Goal: Task Accomplishment & Management: Complete application form

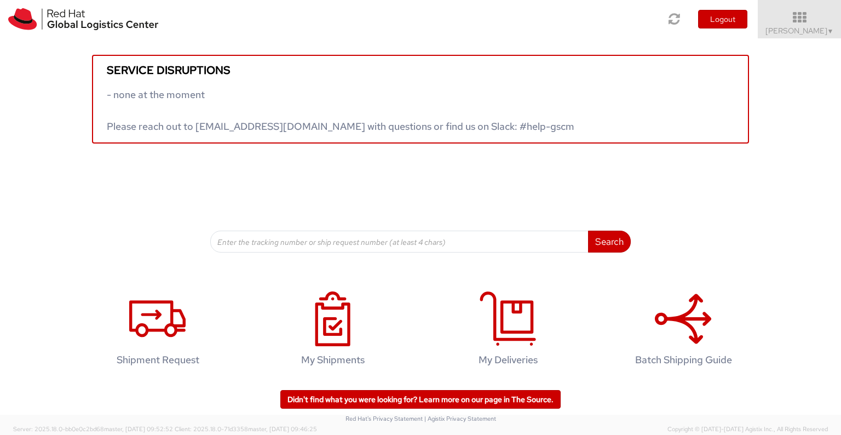
scroll to position [2, 0]
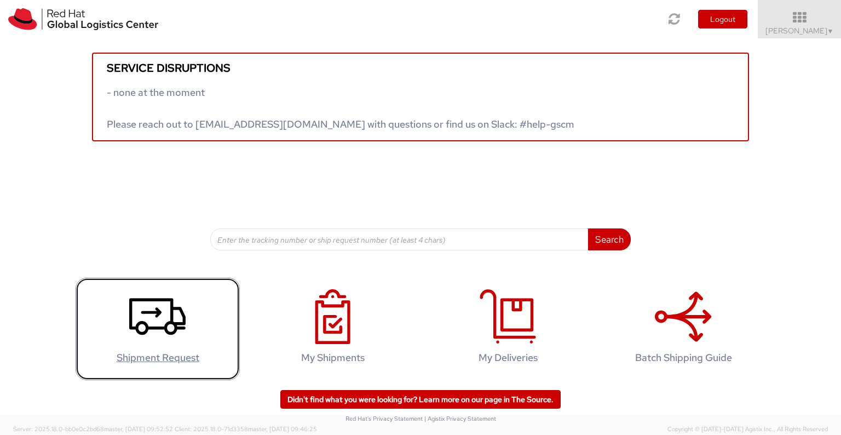
click at [174, 343] on icon at bounding box center [157, 316] width 56 height 55
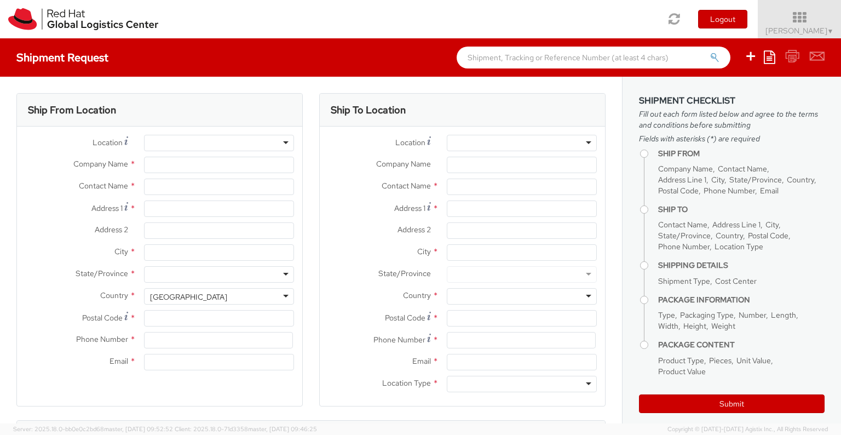
select select
select select "701"
type input "Red Hat Israel Ltd."
type input "[PERSON_NAME]"
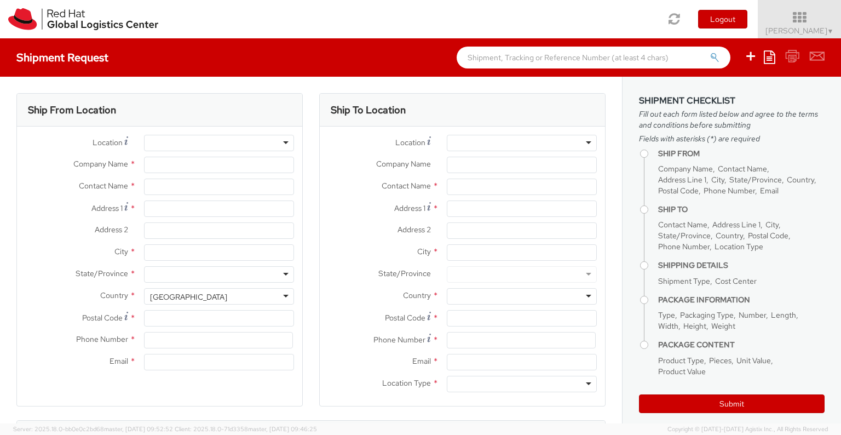
type input "[STREET_ADDRESS]"
type input "15th floor"
type input "RA'ANANA"
type input "4321545"
type input "[EMAIL_ADDRESS][DOMAIN_NAME]"
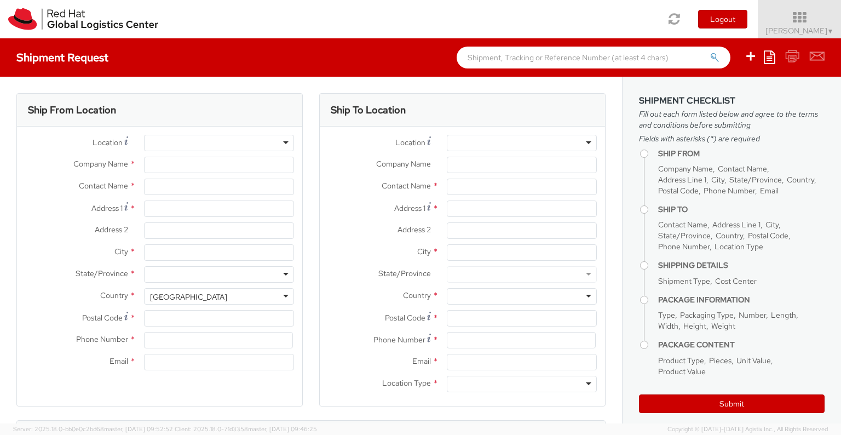
select select "CM"
select select "KGS"
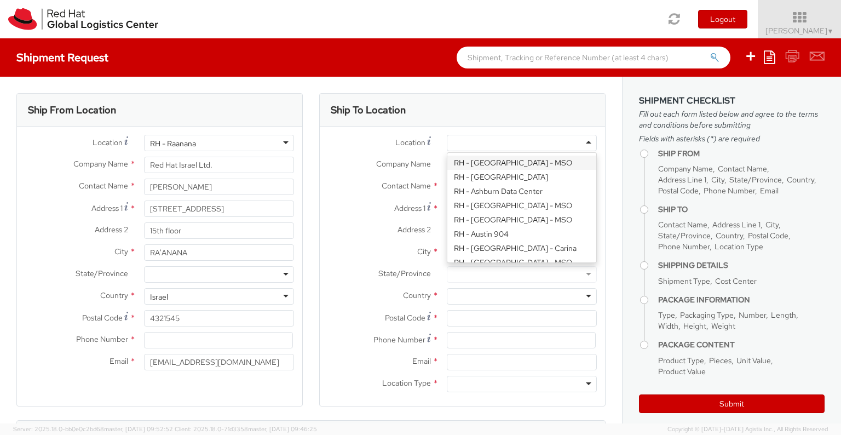
click at [481, 143] on div at bounding box center [522, 143] width 150 height 16
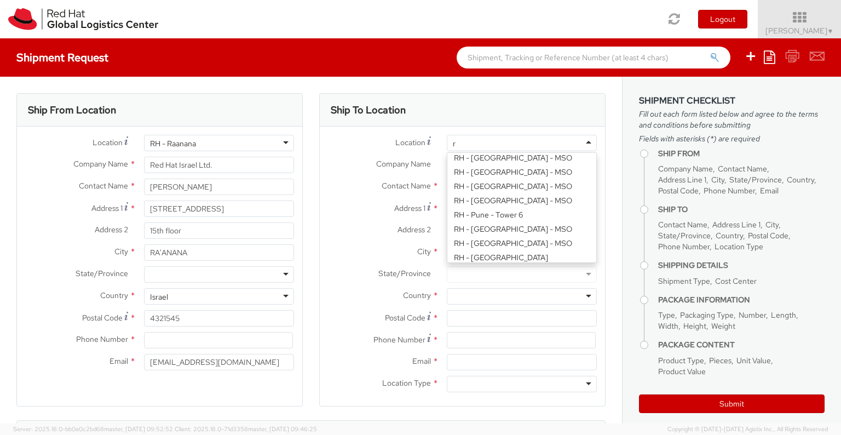
type input "ra"
type input "Red Hat Israel Ltd."
type input "[STREET_ADDRESS]"
type input "15th floor"
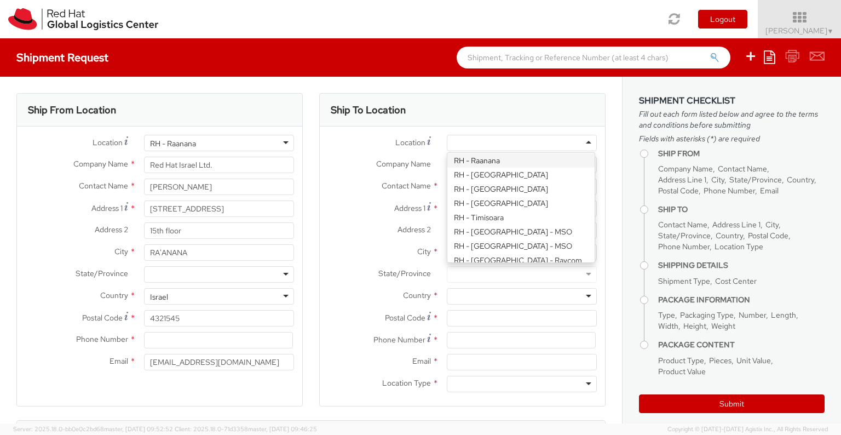
type input "RA'ANANA"
type input "4321545"
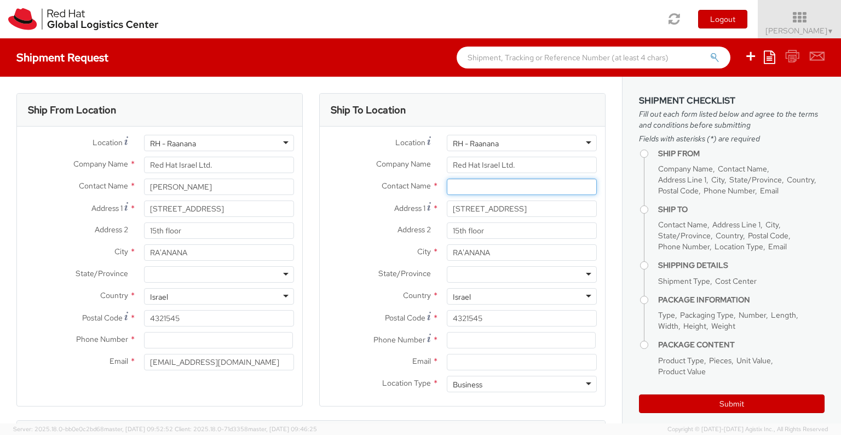
click at [463, 187] on input "text" at bounding box center [522, 186] width 150 height 16
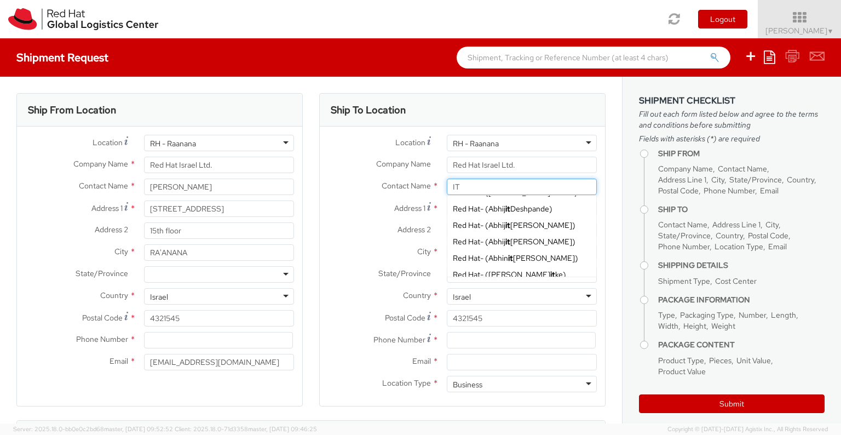
scroll to position [453, 0]
type input "I"
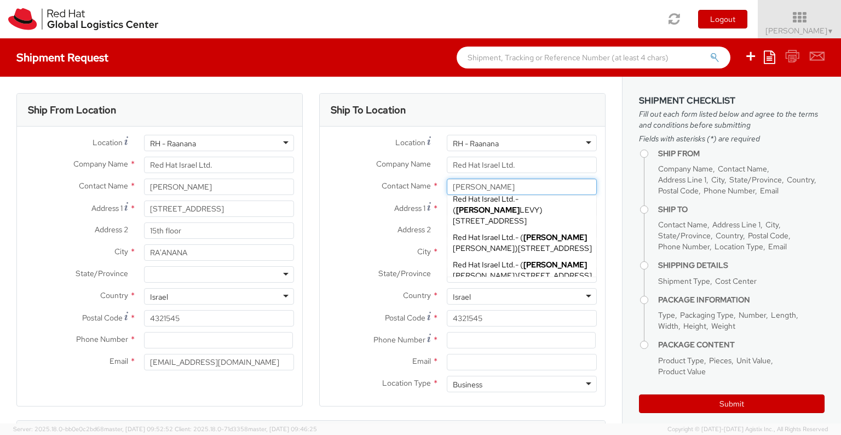
scroll to position [180, 0]
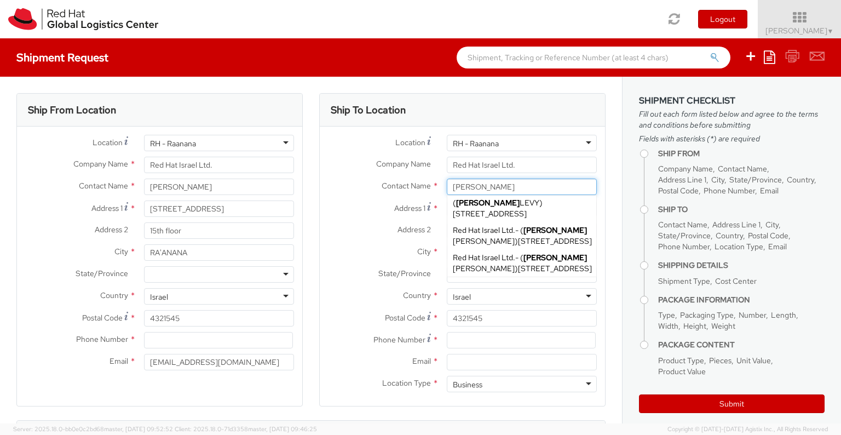
click at [483, 189] on input "noam" at bounding box center [522, 186] width 150 height 16
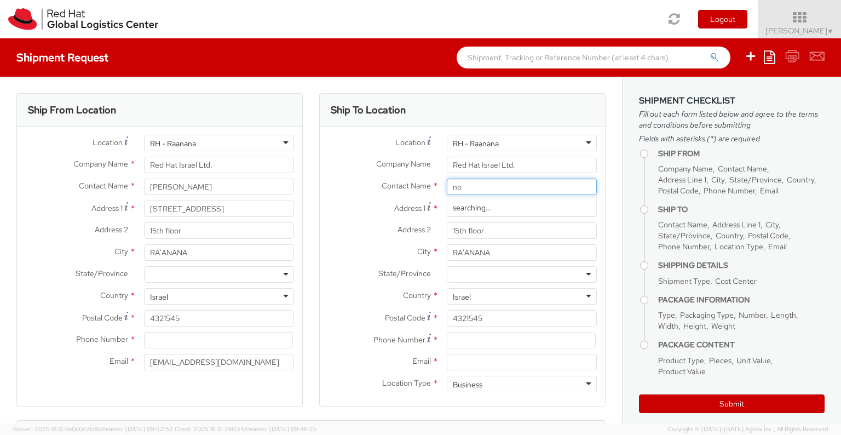
type input "n"
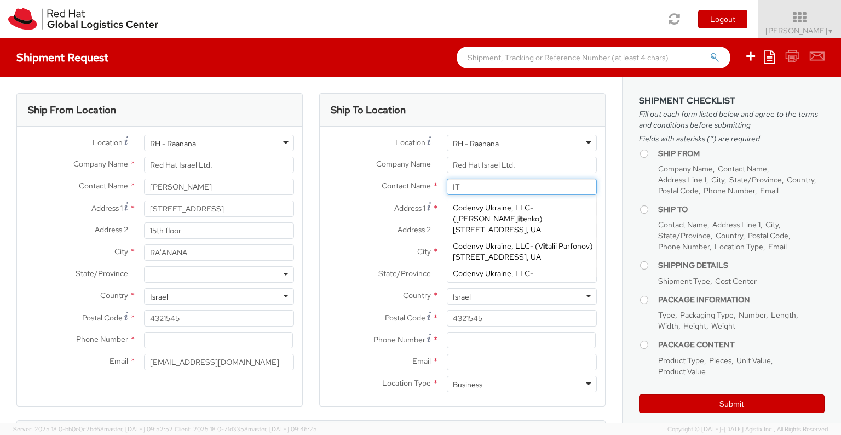
type input "IT"
click at [352, 189] on label "Contact Name *" at bounding box center [379, 185] width 119 height 14
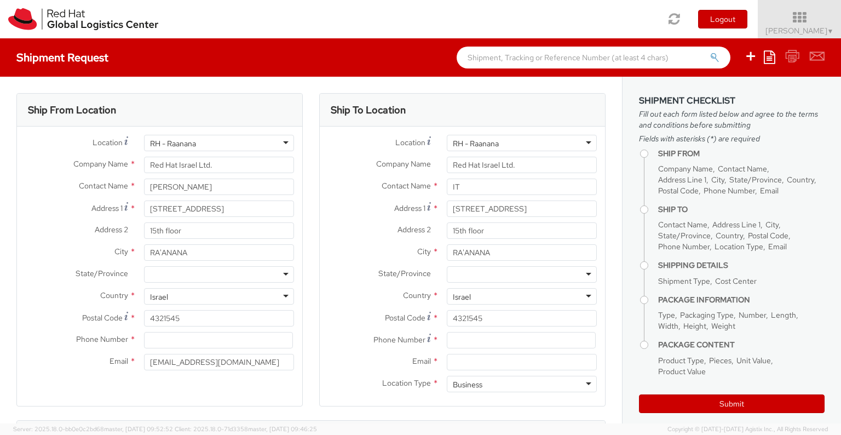
click at [357, 241] on div "Address 2 * 15th floor" at bounding box center [462, 233] width 285 height 22
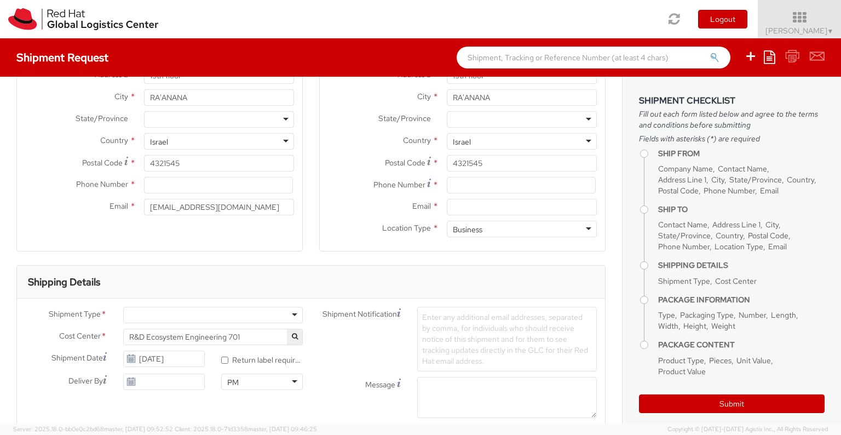
scroll to position [149, 0]
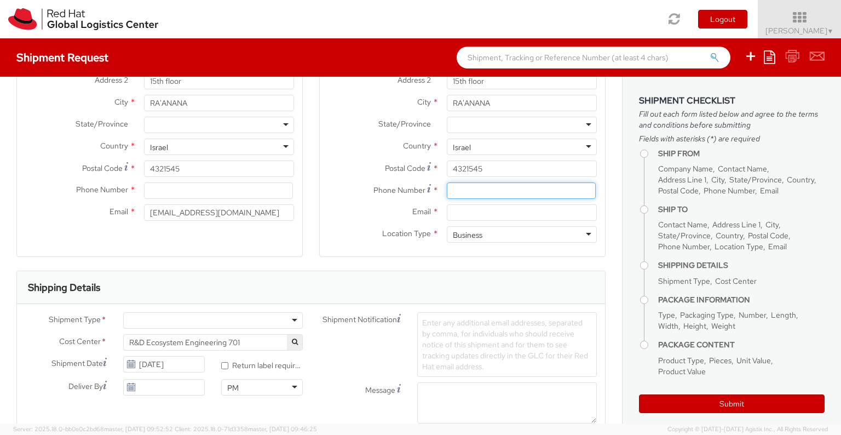
click at [468, 191] on input at bounding box center [521, 190] width 149 height 16
type input "0528549791"
type input "redhat"
type input "[STREET_ADDRESS]"
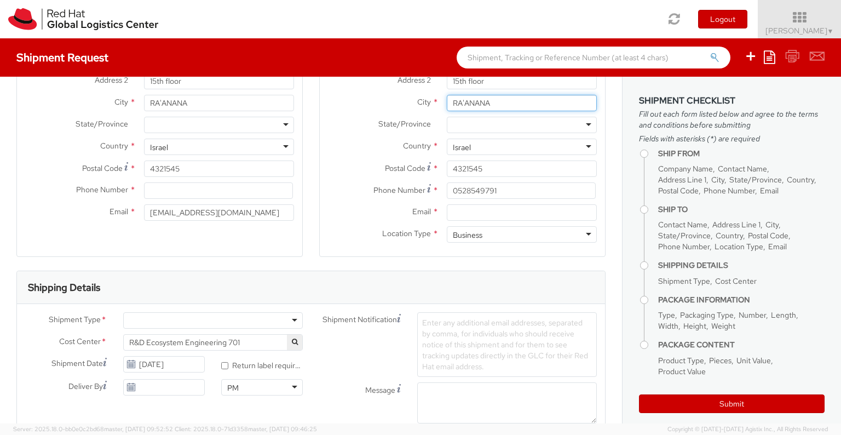
type input "even [PERSON_NAME]"
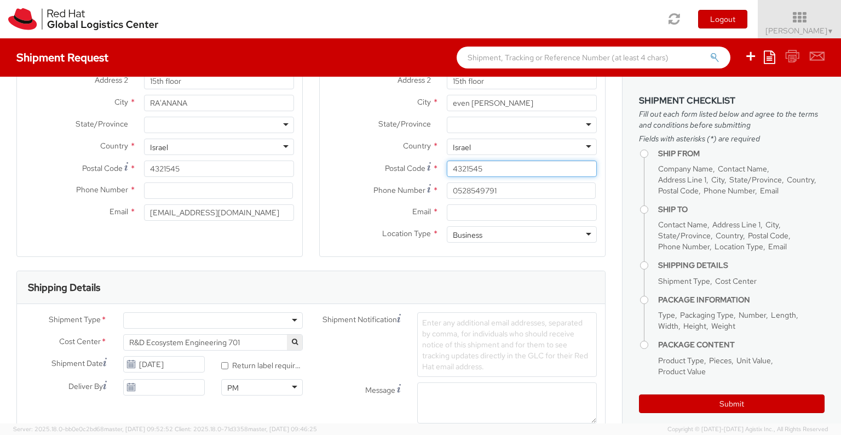
type input "40500"
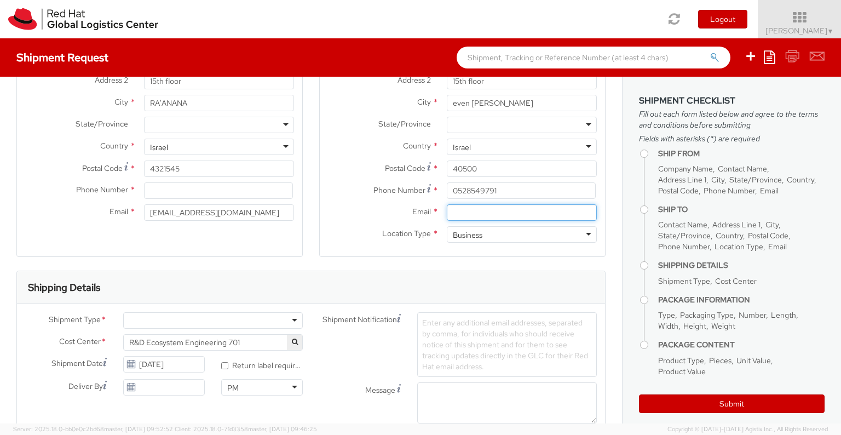
type input "[EMAIL_ADDRESS][DOMAIN_NAME]"
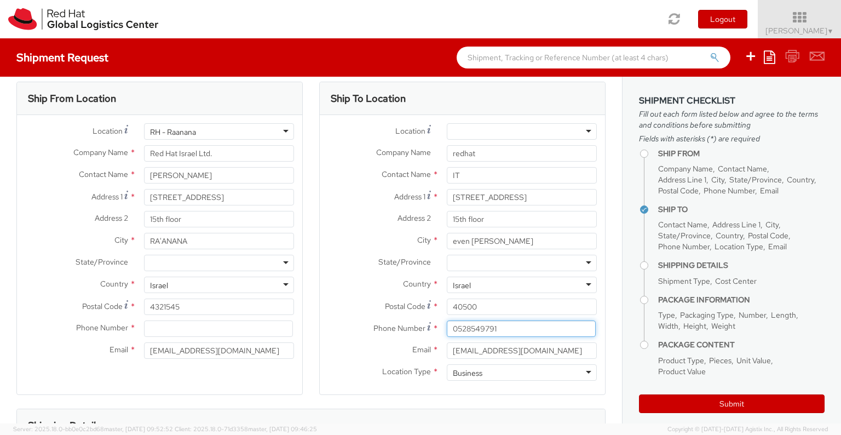
scroll to position [4, 0]
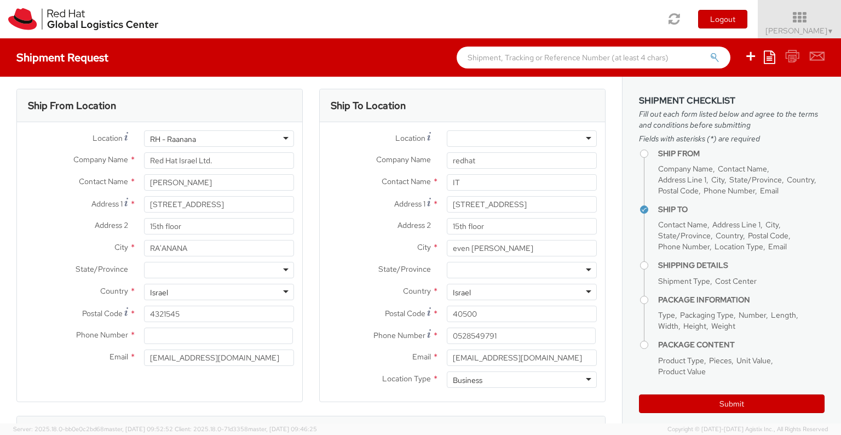
click at [489, 136] on div at bounding box center [522, 138] width 150 height 16
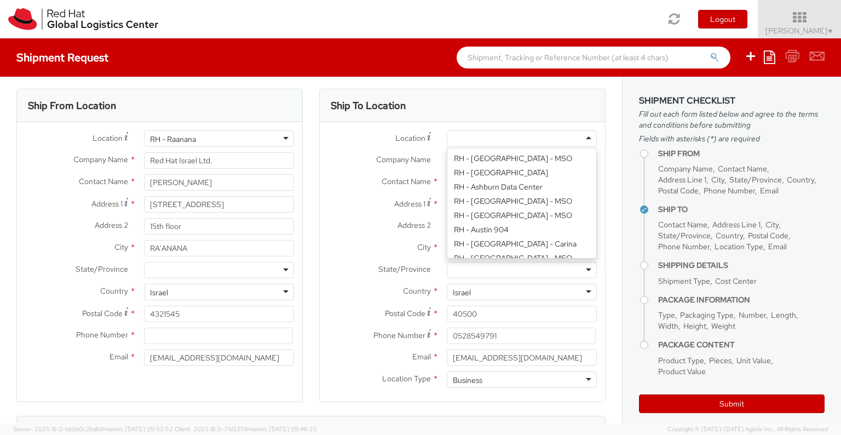
type input "Red Hat Israel Ltd."
type input "[STREET_ADDRESS]"
type input "RA'ANANA"
type input "4321545"
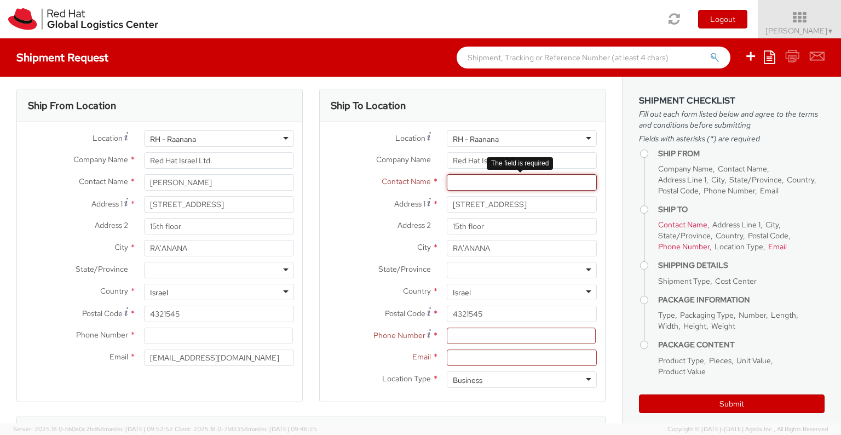
click at [481, 180] on input "text" at bounding box center [522, 182] width 150 height 16
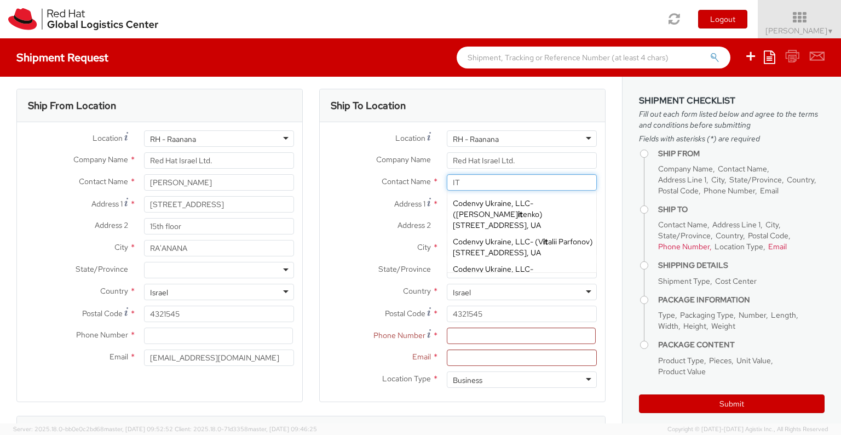
type input "IT"
click at [365, 188] on div "Contact Name * IT IT Codenvy Ukraine, LLC - ( Roman Nik it enko ) 242/1 Shevche…" at bounding box center [462, 182] width 285 height 16
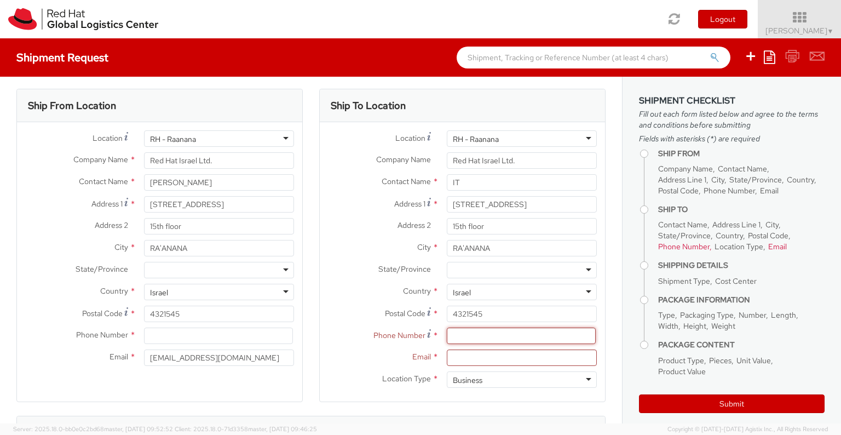
click at [452, 338] on input at bounding box center [521, 335] width 149 height 16
click at [461, 340] on input at bounding box center [521, 335] width 149 height 16
type input "0528549791"
click at [459, 360] on input "Email *" at bounding box center [522, 357] width 150 height 16
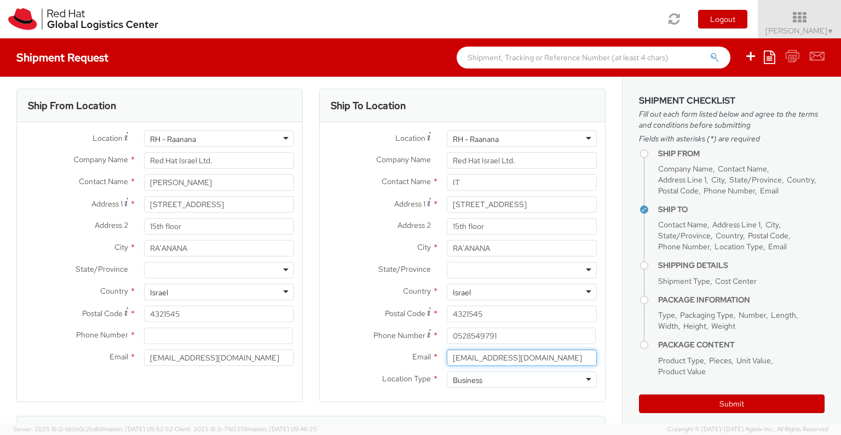
type input "[EMAIL_ADDRESS][DOMAIN_NAME]"
click at [221, 144] on div "RH - Raanana" at bounding box center [219, 138] width 150 height 16
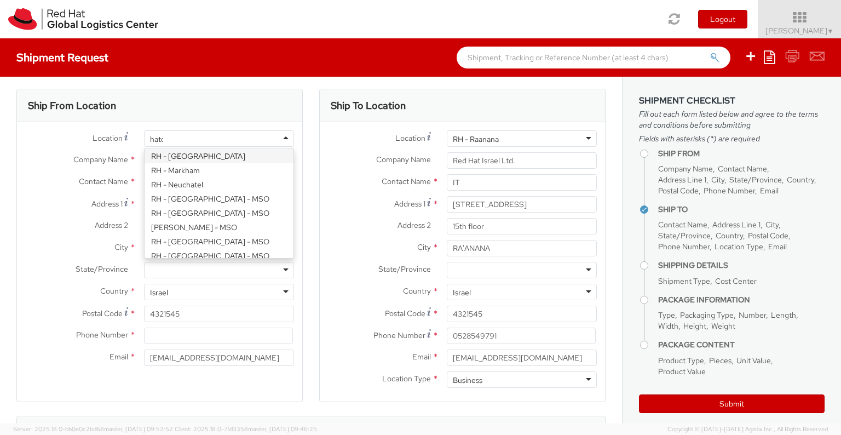
scroll to position [0, 0]
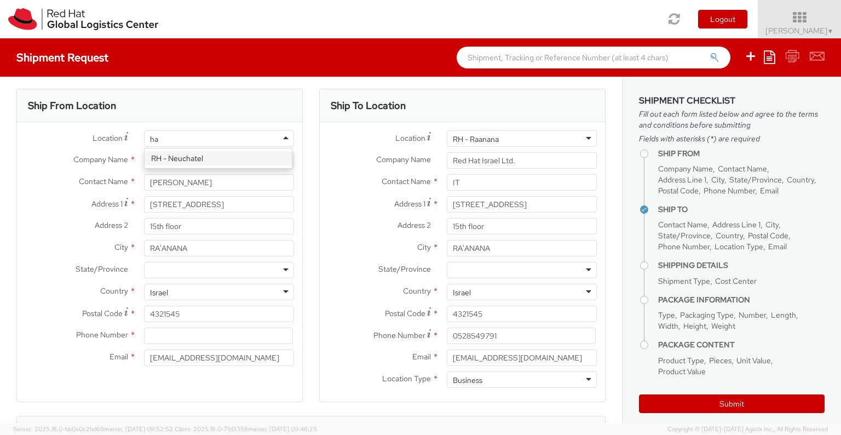
type input "h"
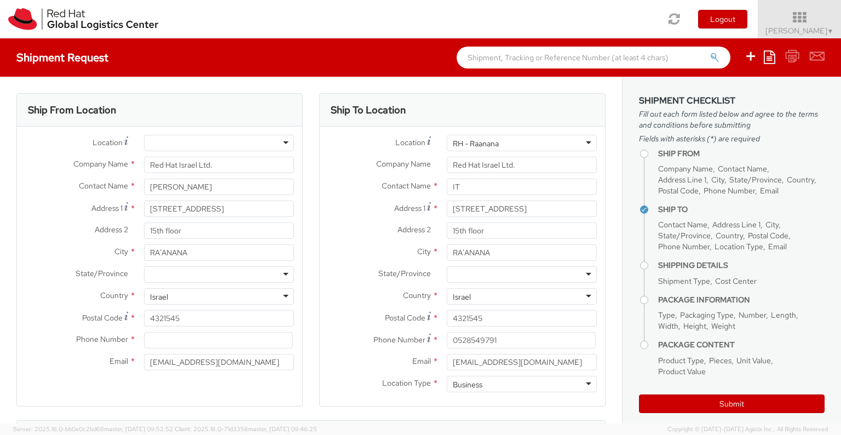
scroll to position [2, 0]
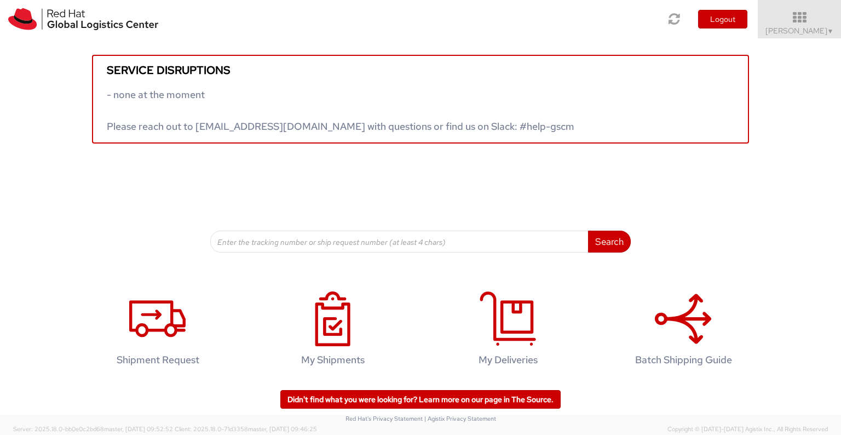
scroll to position [2, 0]
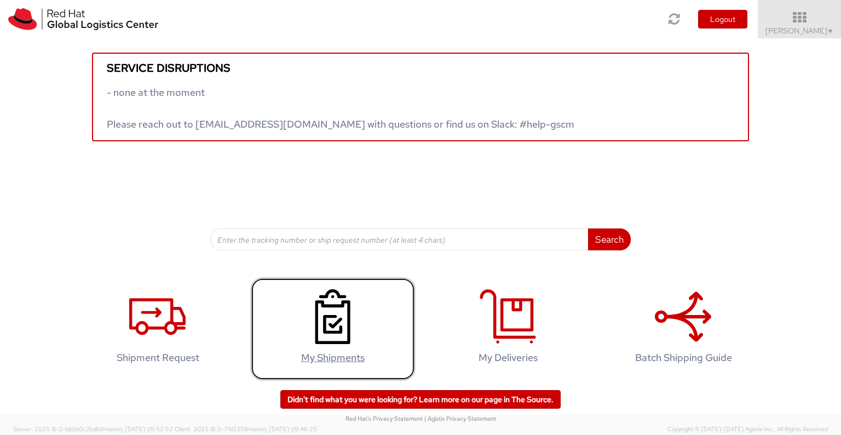
click at [326, 337] on icon at bounding box center [332, 316] width 56 height 55
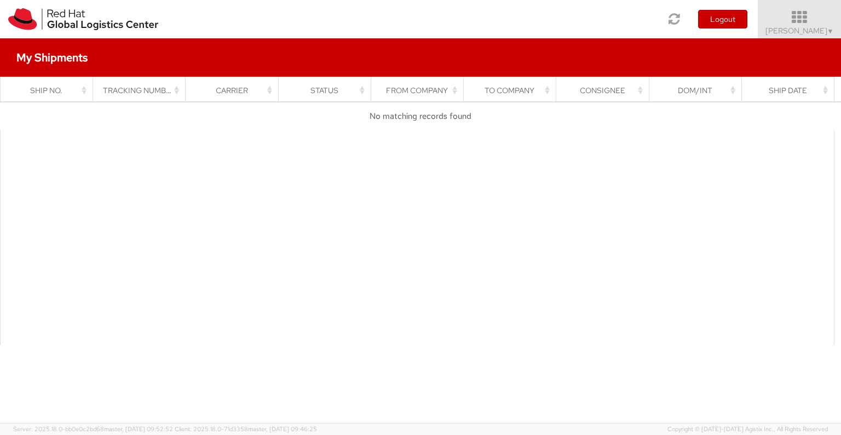
click at [787, 28] on span "[PERSON_NAME] ▼" at bounding box center [799, 31] width 68 height 10
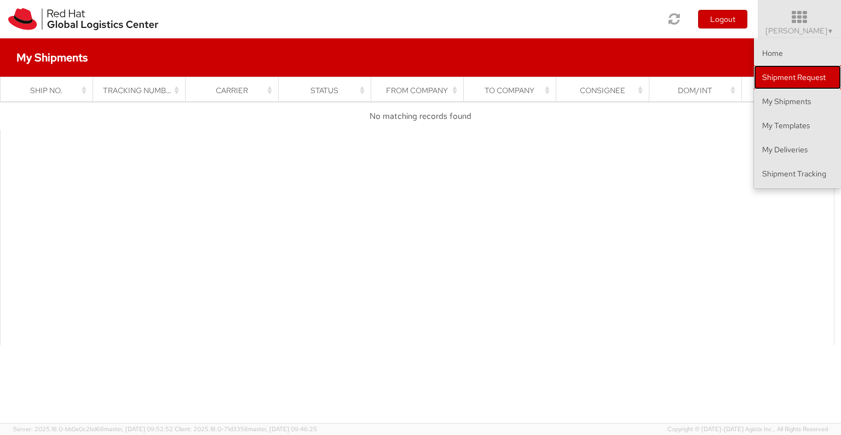
click at [785, 83] on link "Shipment Request" at bounding box center [797, 77] width 87 height 24
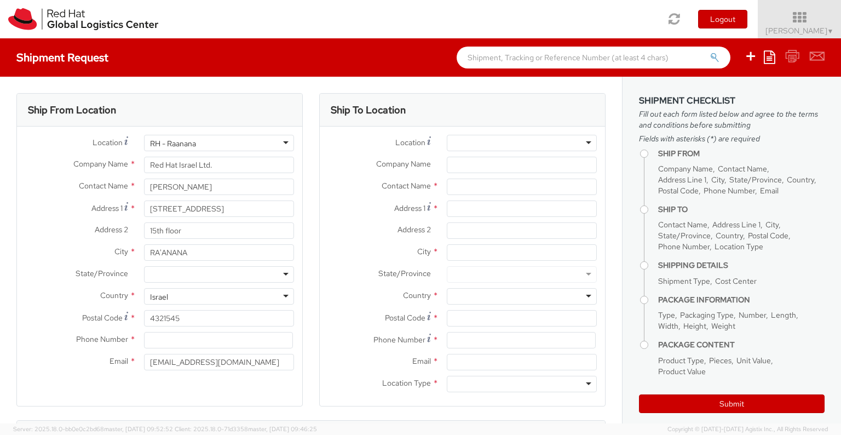
select select "CM"
select select "KGS"
select select
select select "701"
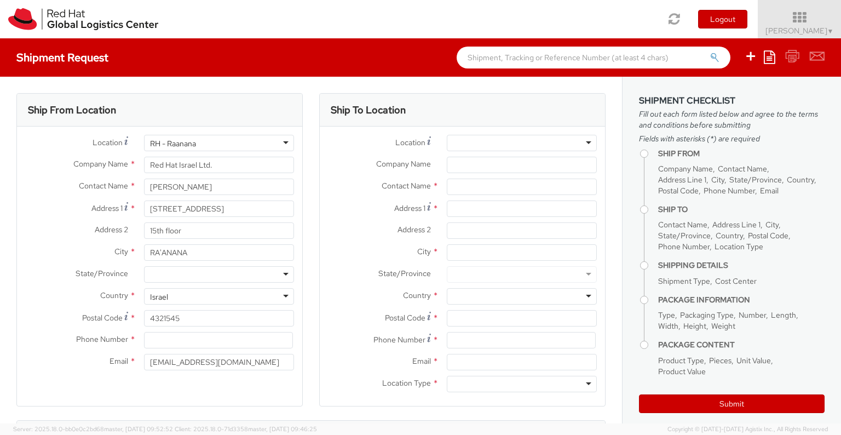
scroll to position [1375, 0]
click at [260, 147] on div "RH - Raanana" at bounding box center [219, 143] width 150 height 16
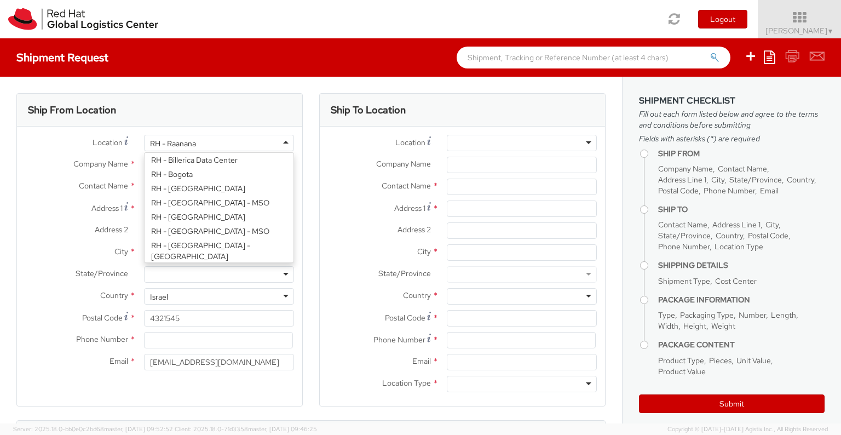
scroll to position [0, 0]
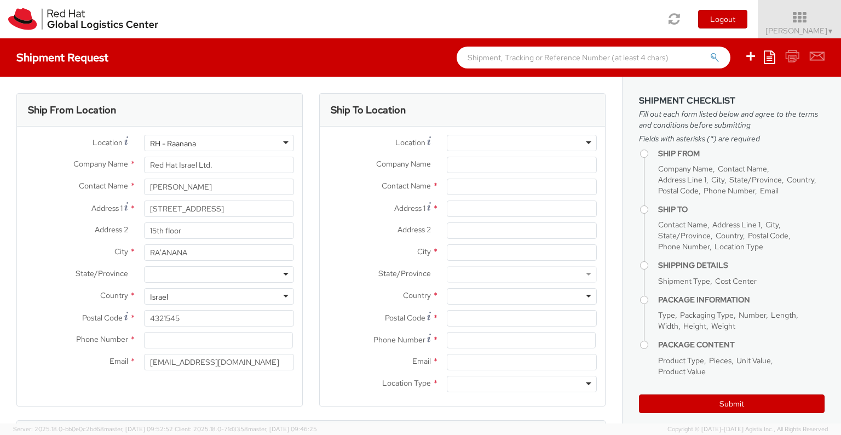
click at [278, 120] on div "Ship From Location" at bounding box center [159, 110] width 285 height 33
click at [220, 145] on div "RH - Raanana" at bounding box center [219, 143] width 150 height 16
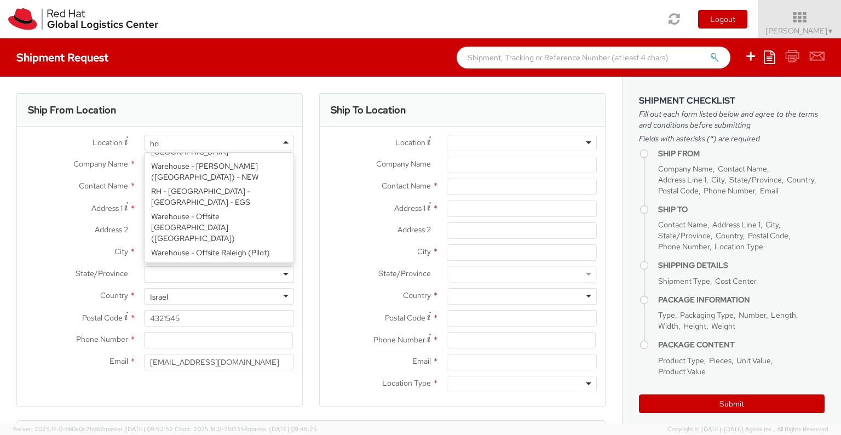
scroll to position [2, 0]
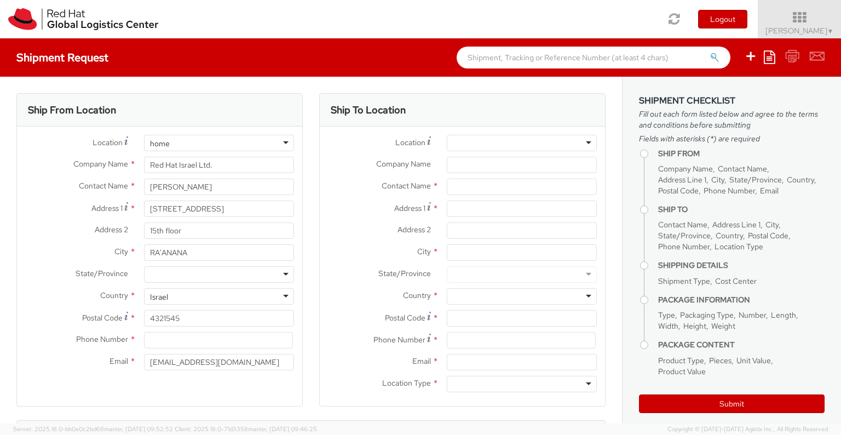
type input "home"
click at [207, 160] on input "Red Hat Israel Ltd." at bounding box center [219, 165] width 150 height 16
drag, startPoint x: 217, startPoint y: 160, endPoint x: 147, endPoint y: 155, distance: 70.2
click at [147, 155] on div "Location * Company Name * Red Hat Israel Ltd. Contact Name * [PERSON_NAME] Addr…" at bounding box center [159, 255] width 285 height 241
click at [218, 206] on input "[STREET_ADDRESS]" at bounding box center [219, 208] width 150 height 16
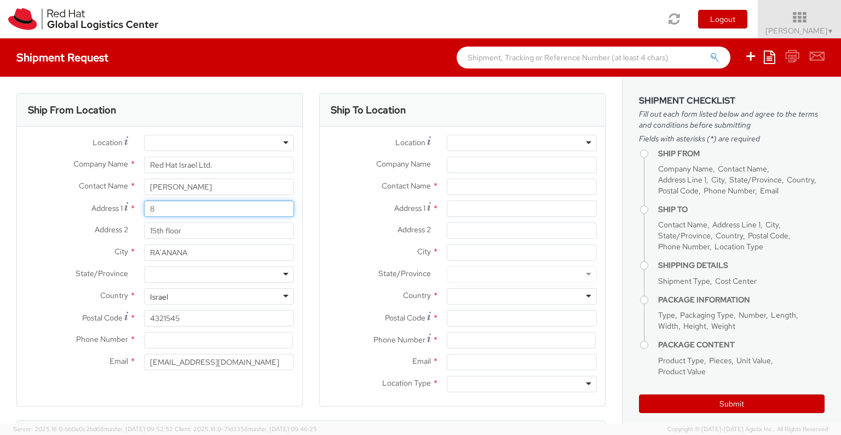
type input "8"
type input "[STREET_ADDRESS]"
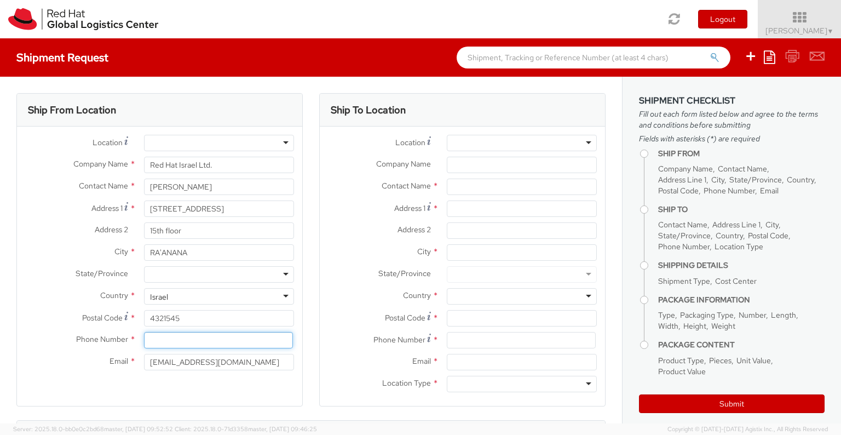
type input "0528549791"
click at [187, 322] on input "4321545" at bounding box center [219, 318] width 150 height 16
drag, startPoint x: 186, startPoint y: 318, endPoint x: 138, endPoint y: 310, distance: 48.8
click at [138, 310] on div "4321545" at bounding box center [219, 318] width 166 height 16
type input "40500"
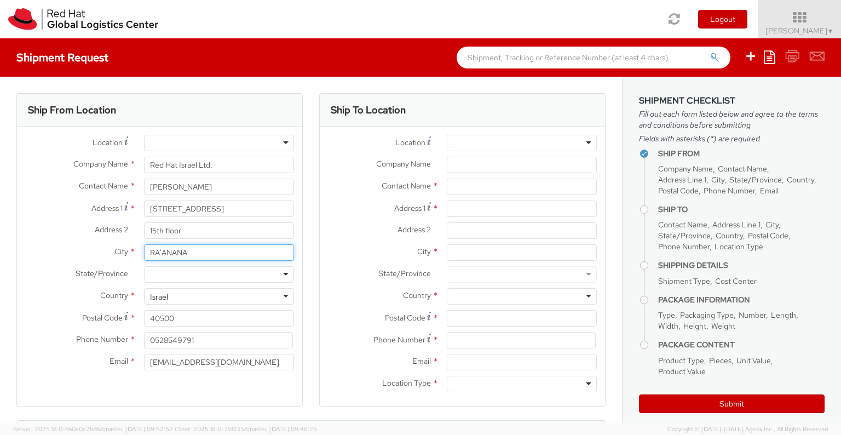
click at [194, 253] on input "RA'ANANA" at bounding box center [219, 252] width 150 height 16
type input "R"
type input "even [PERSON_NAME]"
drag, startPoint x: 201, startPoint y: 234, endPoint x: 134, endPoint y: 233, distance: 66.8
click at [136, 233] on div "15th floor" at bounding box center [219, 230] width 166 height 16
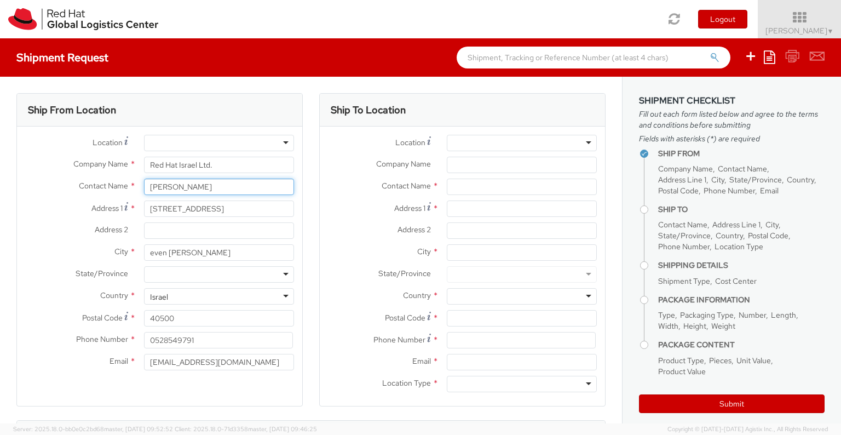
drag, startPoint x: 210, startPoint y: 190, endPoint x: 152, endPoint y: 187, distance: 58.1
click at [152, 187] on input "[PERSON_NAME]" at bounding box center [219, 186] width 150 height 16
type input "Ycccc"
drag, startPoint x: 232, startPoint y: 166, endPoint x: 115, endPoint y: 163, distance: 117.2
click at [115, 163] on div "Company Name * ccccc" at bounding box center [159, 165] width 285 height 16
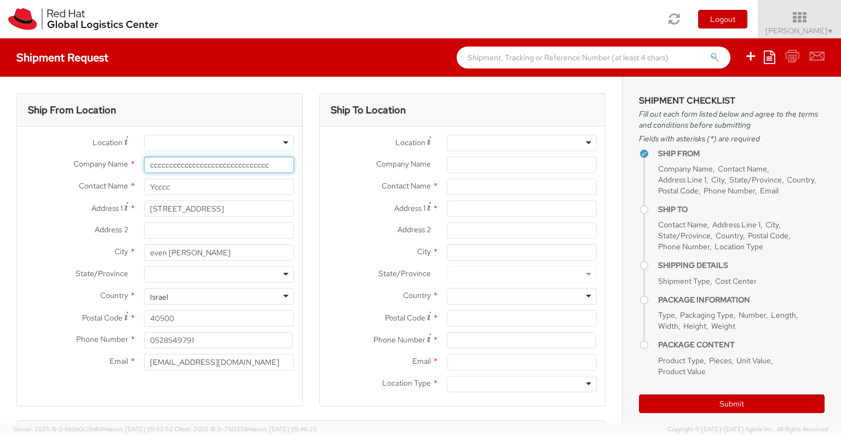
type input "cccccccccccccccccccccccccccccc"
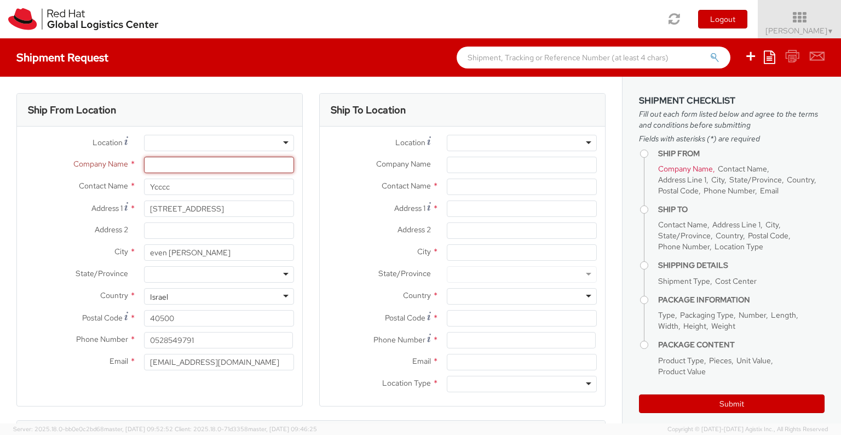
paste input "[PERSON_NAME]"
type input "[PERSON_NAME]"
click at [463, 144] on div at bounding box center [522, 143] width 150 height 16
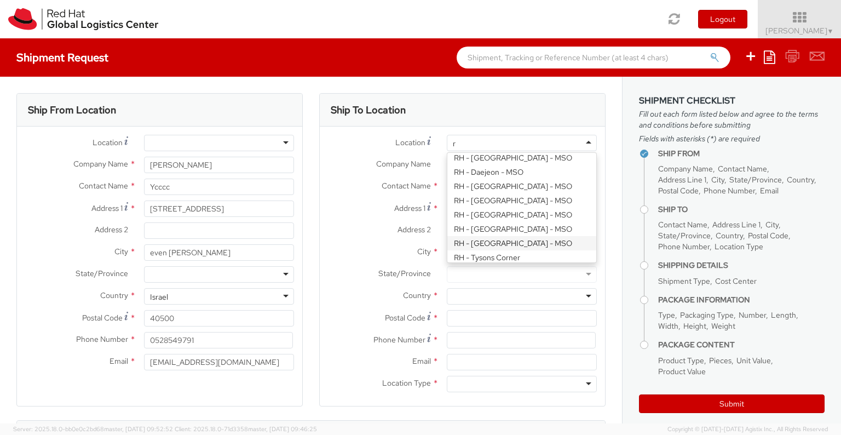
type input "ra"
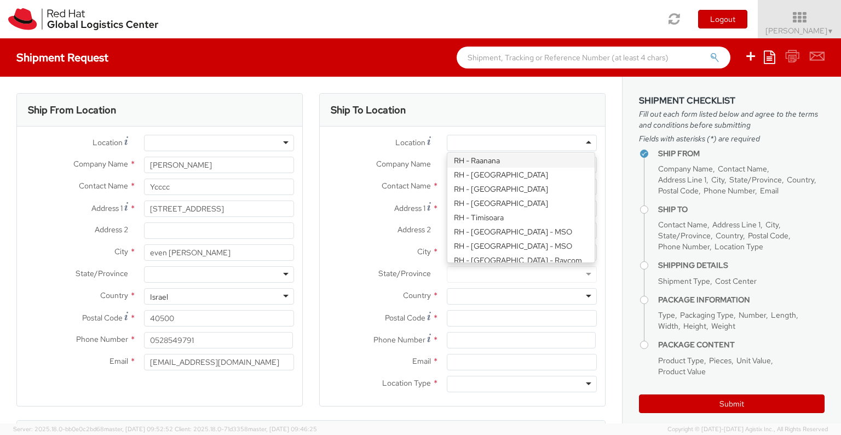
type input "Red Hat Israel Ltd."
type input "[STREET_ADDRESS]"
type input "15th floor"
type input "RA'ANANA"
type input "4321545"
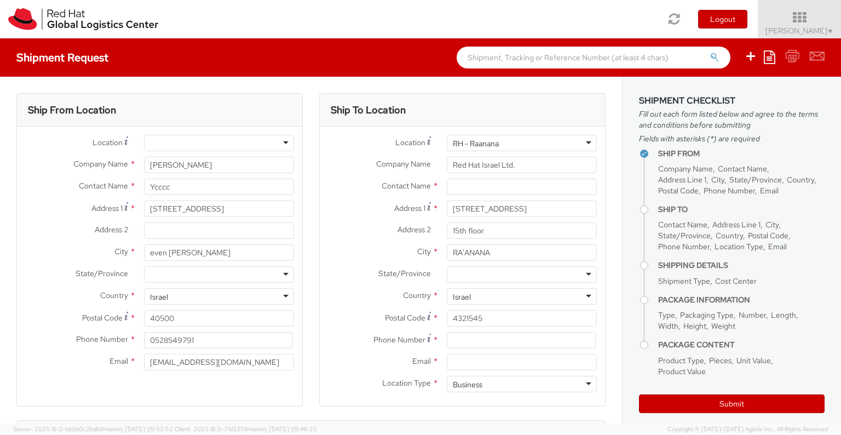
scroll to position [0, 0]
click at [472, 185] on input "text" at bounding box center [522, 186] width 150 height 16
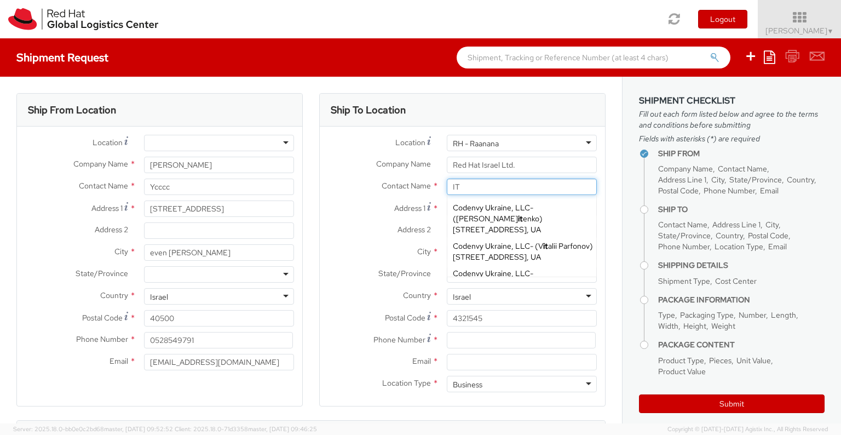
type input "IT"
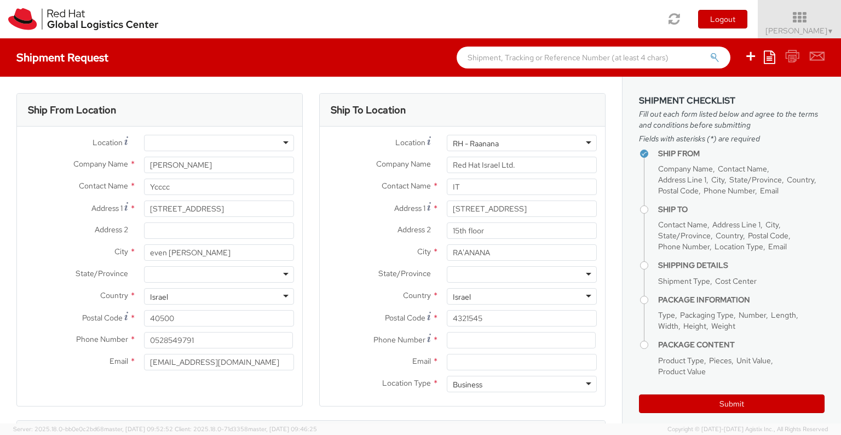
click at [356, 205] on label "Address 1 *" at bounding box center [379, 207] width 119 height 15
click at [447, 205] on input "[STREET_ADDRESS]" at bounding box center [522, 208] width 150 height 16
click at [450, 359] on input "Email *" at bounding box center [522, 362] width 150 height 16
click at [203, 393] on div "Ship From Location Location * Company Name * [PERSON_NAME] Contact Name * Ycccc…" at bounding box center [159, 249] width 286 height 313
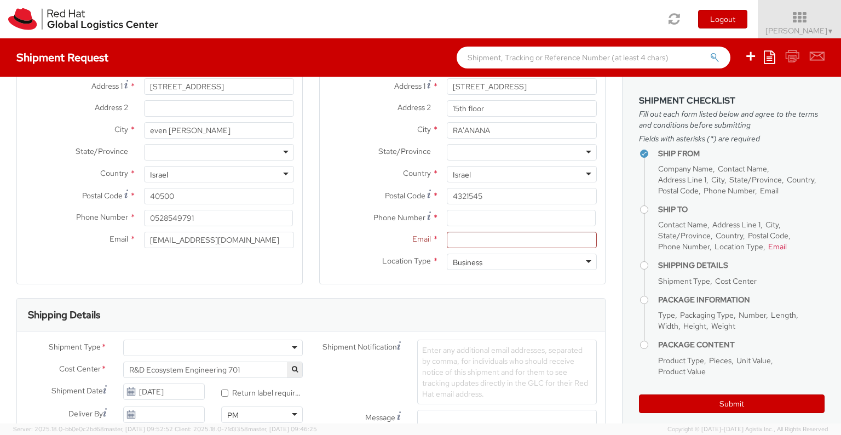
scroll to position [124, 0]
click at [465, 238] on input "Email *" at bounding box center [522, 237] width 150 height 16
type input "[EMAIL_ADDRESS][DOMAIN_NAME]"
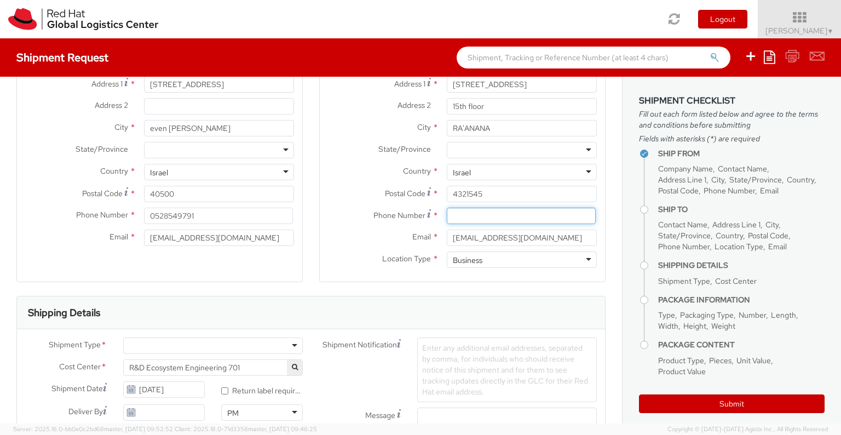
click at [486, 212] on input at bounding box center [521, 215] width 149 height 16
type input "0528549791"
click at [362, 270] on div "Location Type * Business Business Business Residential" at bounding box center [462, 262] width 285 height 22
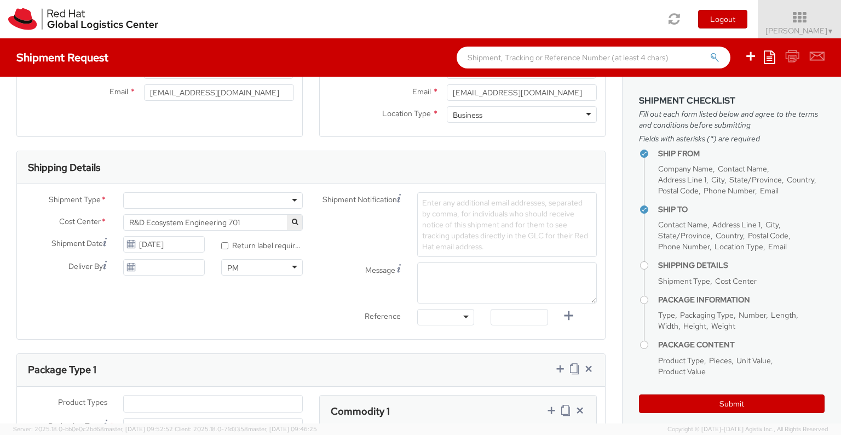
scroll to position [274, 0]
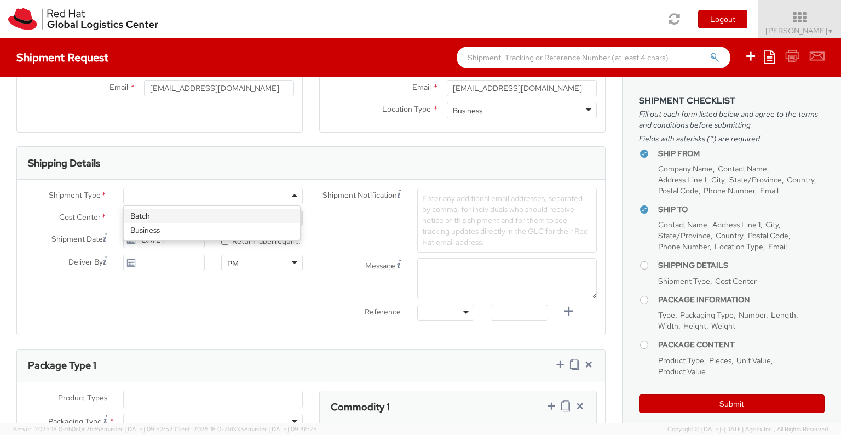
click at [285, 194] on div at bounding box center [213, 196] width 180 height 16
click at [224, 241] on input "* Return label required" at bounding box center [224, 241] width 7 height 7
checkbox input "true"
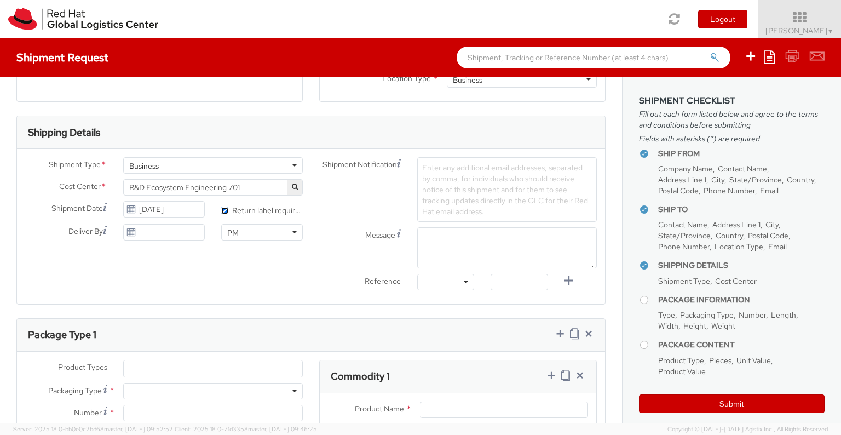
scroll to position [298, 0]
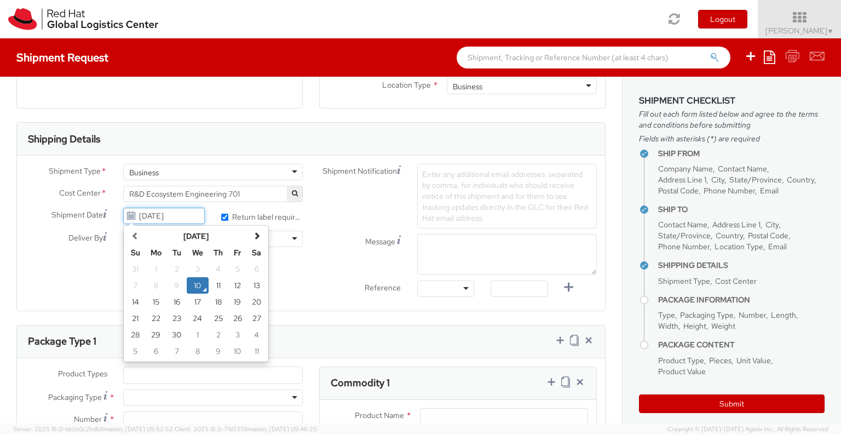
click at [178, 216] on input "[DATE]" at bounding box center [164, 215] width 82 height 16
click at [132, 301] on td "14" at bounding box center [135, 301] width 19 height 16
type input "[DATE]"
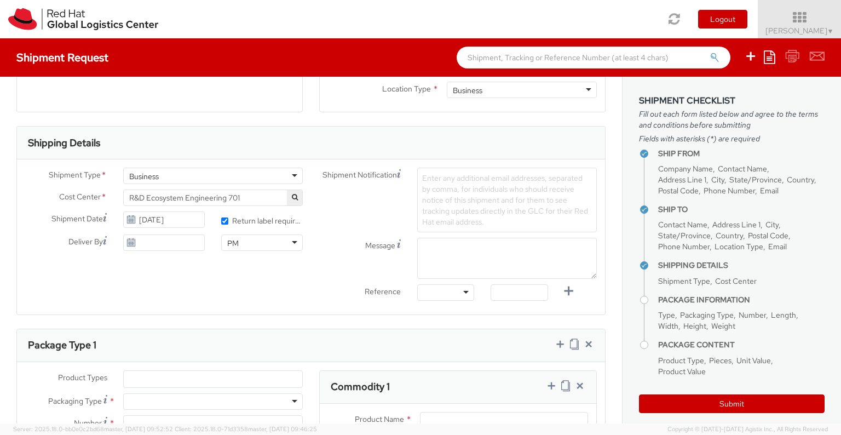
scroll to position [299, 0]
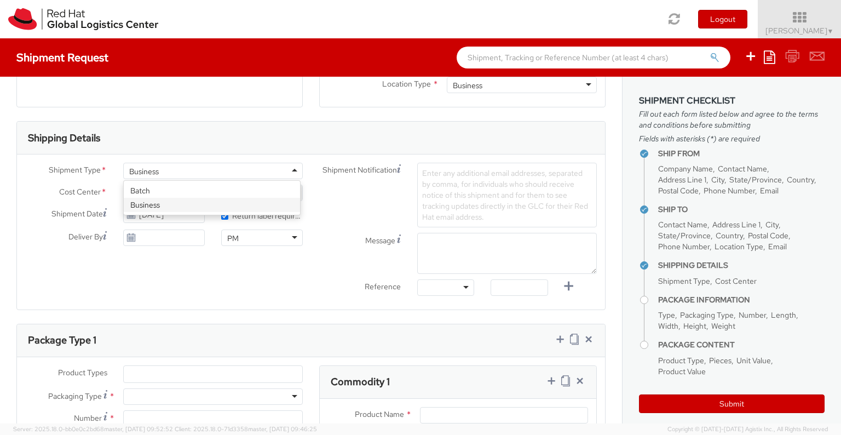
click at [267, 177] on div "Business" at bounding box center [213, 171] width 180 height 16
click at [269, 149] on div "Shipping Details" at bounding box center [311, 138] width 588 height 33
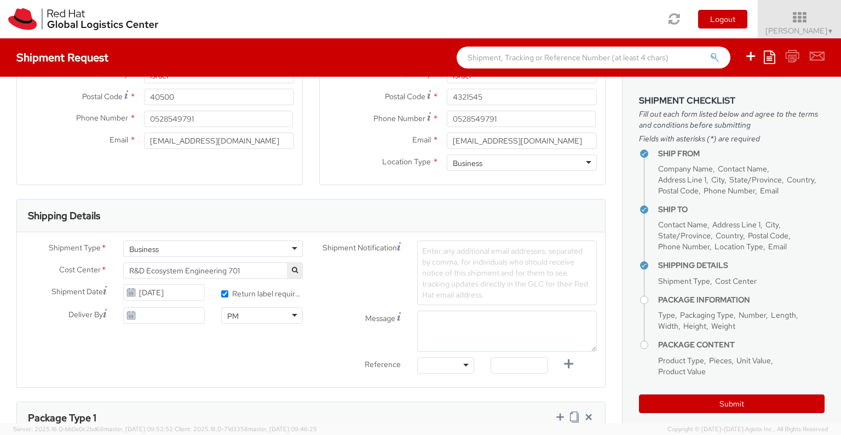
scroll to position [237, 0]
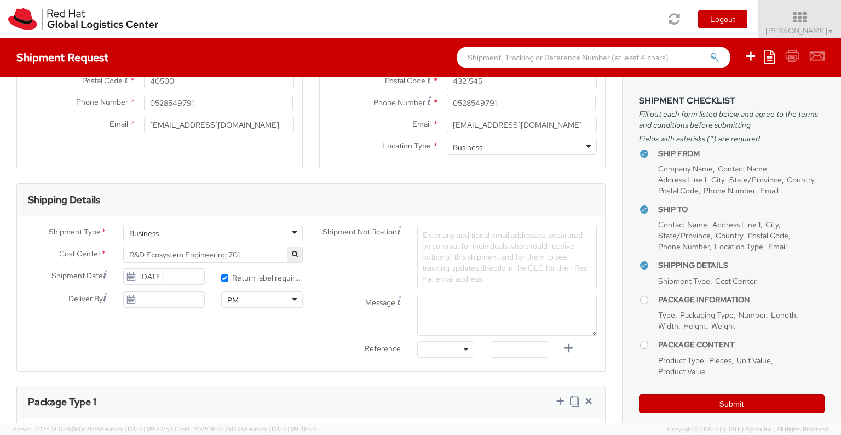
click at [454, 240] on span "Enter any additional email addresses, separated by comma, for individuals who s…" at bounding box center [505, 257] width 166 height 54
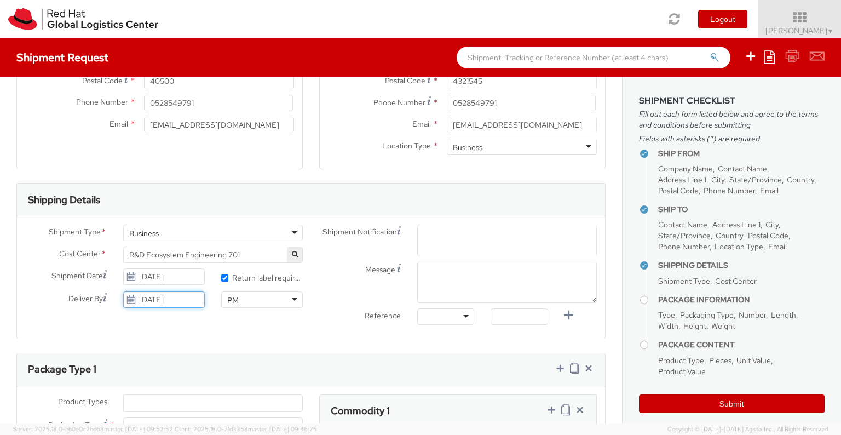
click at [157, 299] on input "[DATE]" at bounding box center [164, 299] width 82 height 16
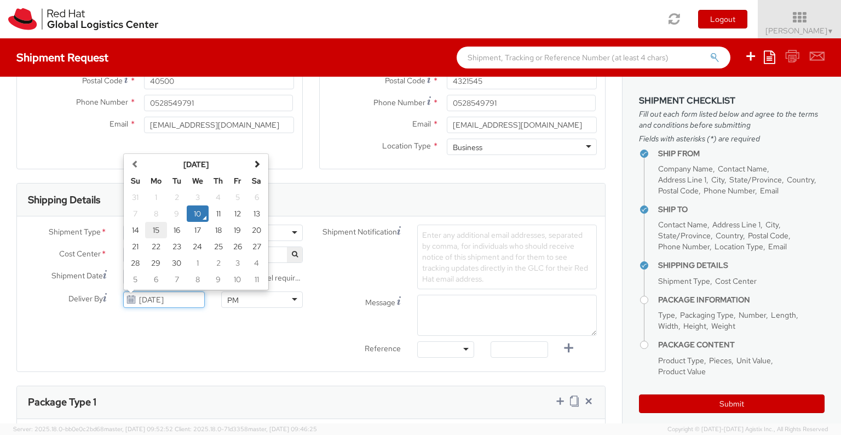
click at [155, 228] on td "15" at bounding box center [156, 230] width 22 height 16
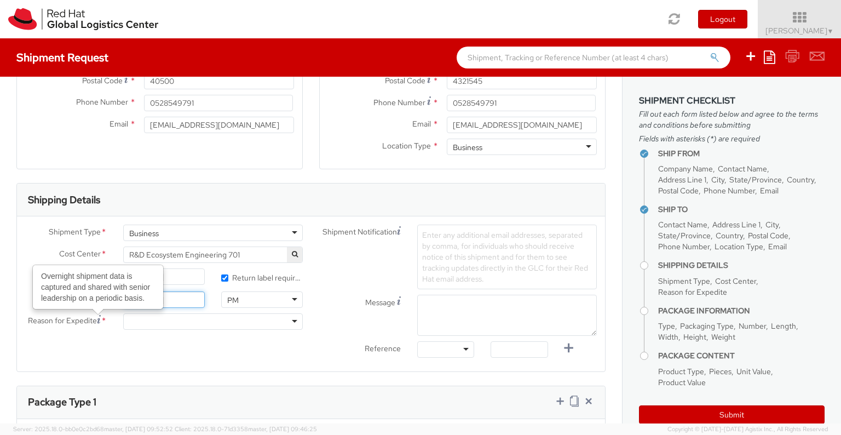
click at [186, 301] on input "[DATE]" at bounding box center [164, 299] width 82 height 16
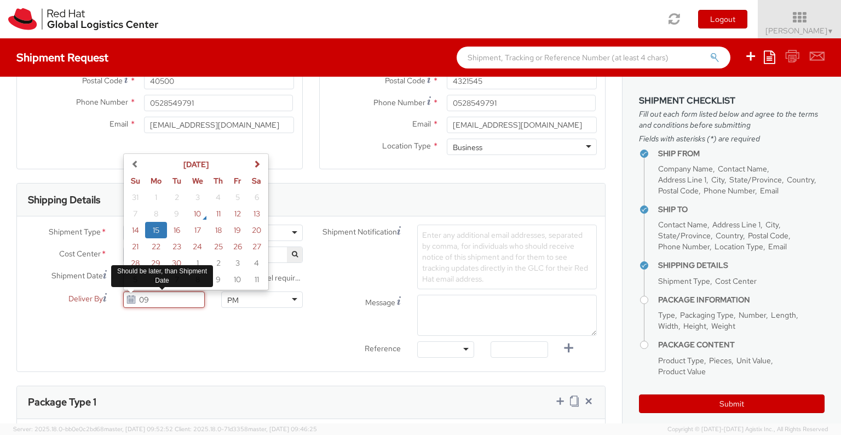
type input "0"
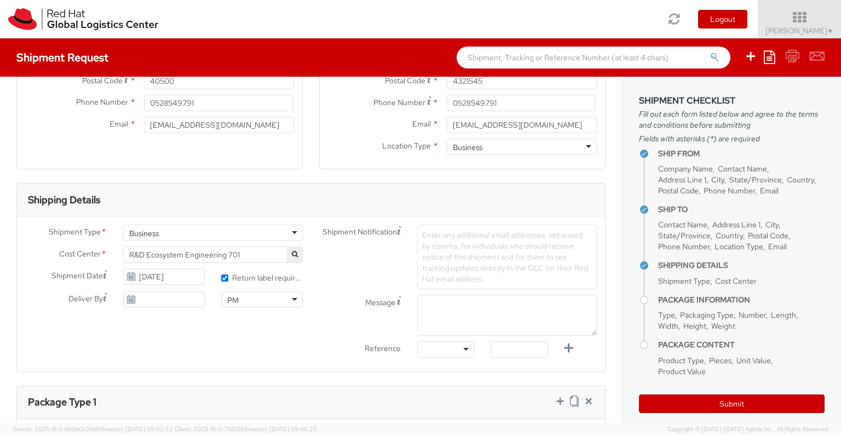
click at [259, 353] on div "Shipment Type * Business Business Batch Business Cost Center * R&D Ecosystem En…" at bounding box center [311, 293] width 588 height 139
click at [436, 251] on span "Enter any additional email addresses, separated by comma, for individuals who s…" at bounding box center [505, 257] width 166 height 54
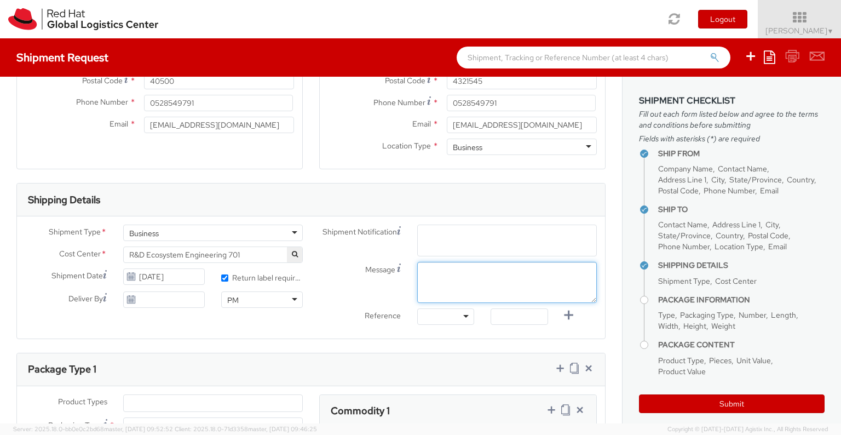
click at [441, 276] on div "Shipment Notification Enter any additional email addresses, separated by comma,…" at bounding box center [458, 277] width 294 height 106
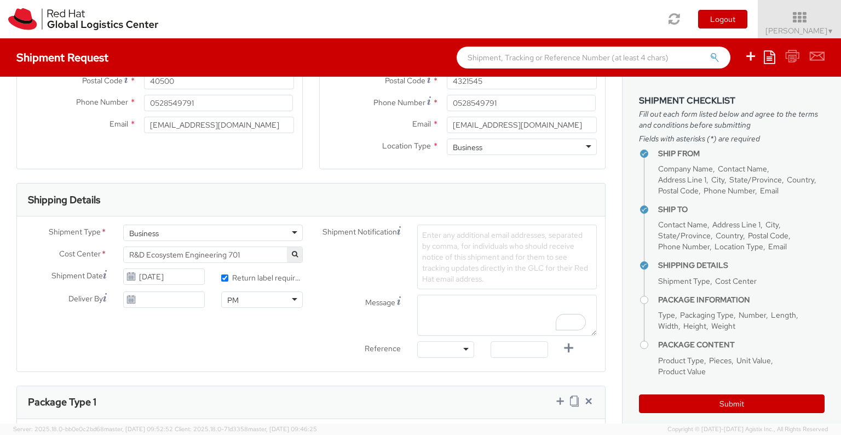
click at [455, 238] on span "Enter any additional email addresses, separated by comma, for individuals who s…" at bounding box center [505, 257] width 166 height 54
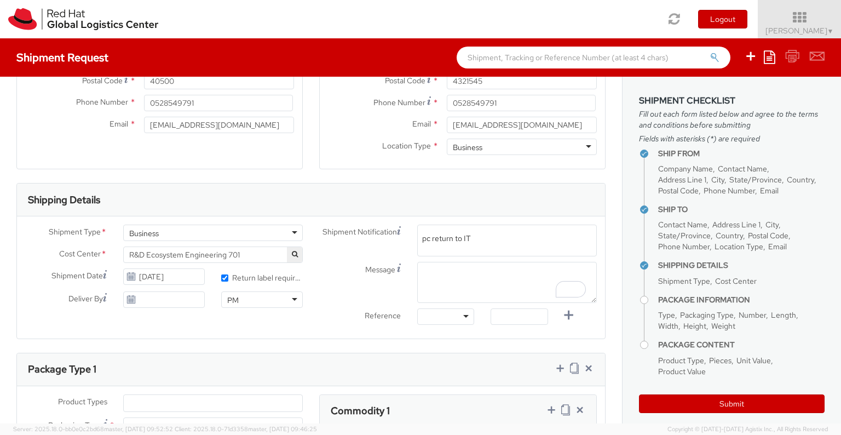
type input "pc return to IT"
click at [323, 323] on div "Reference" at bounding box center [360, 317] width 98 height 18
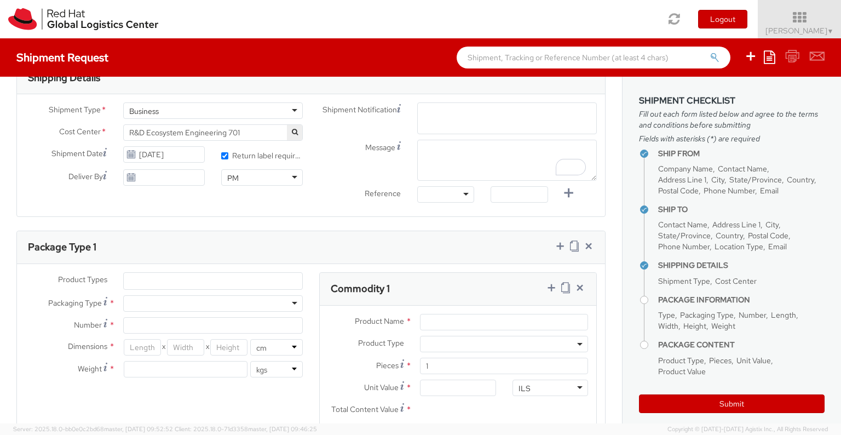
scroll to position [360, 0]
click at [236, 281] on ul at bounding box center [213, 280] width 178 height 16
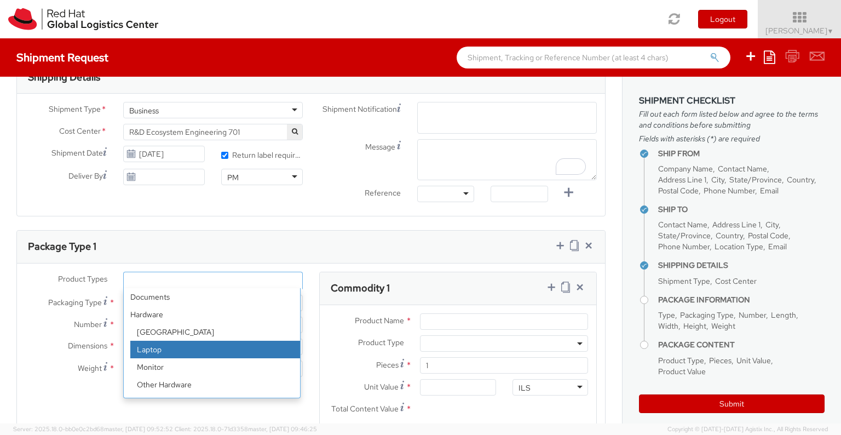
select select "LAPTOP"
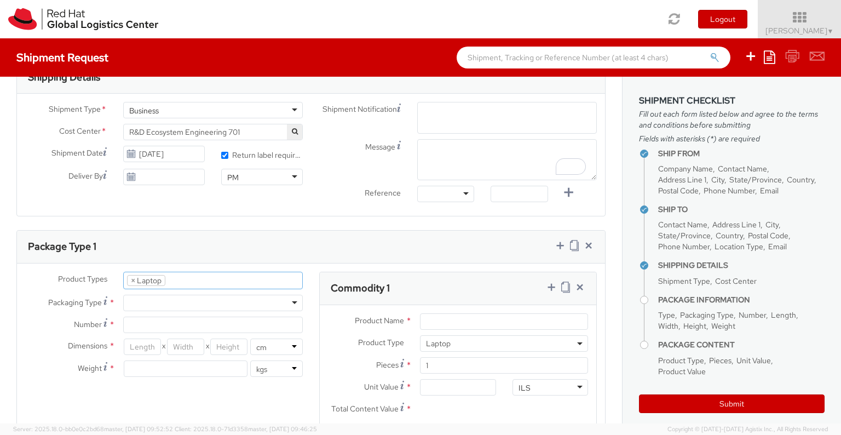
select select "LAPTOP"
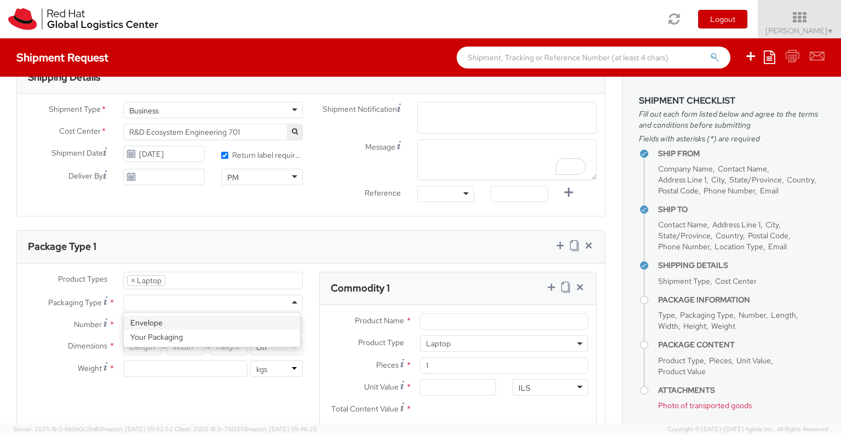
click at [170, 298] on div at bounding box center [213, 303] width 180 height 16
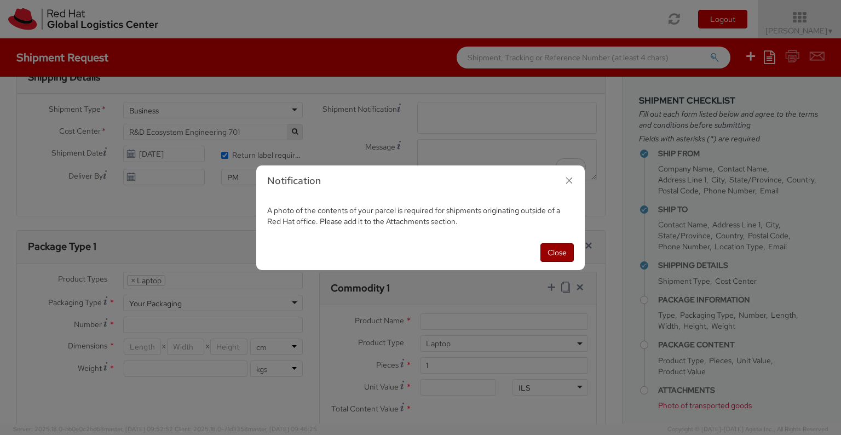
click at [560, 256] on button "Close" at bounding box center [556, 252] width 33 height 19
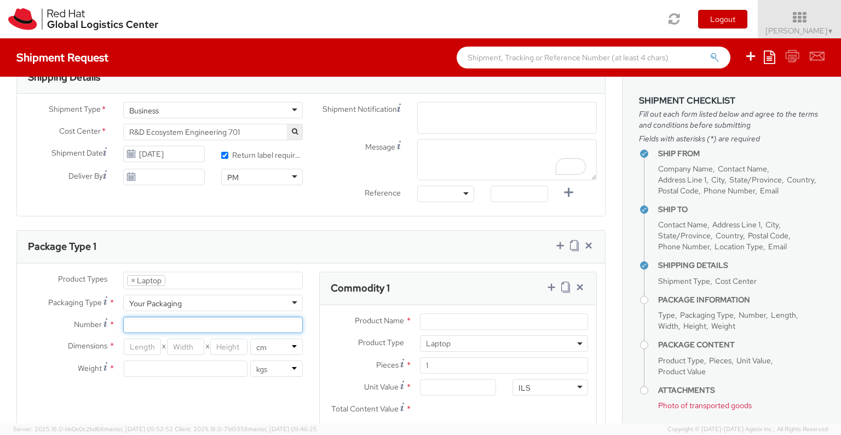
click at [198, 322] on input "Number *" at bounding box center [213, 324] width 180 height 16
type input "1"
click at [143, 348] on input "number" at bounding box center [142, 346] width 37 height 16
type input "45"
click at [181, 348] on input "number" at bounding box center [185, 346] width 37 height 16
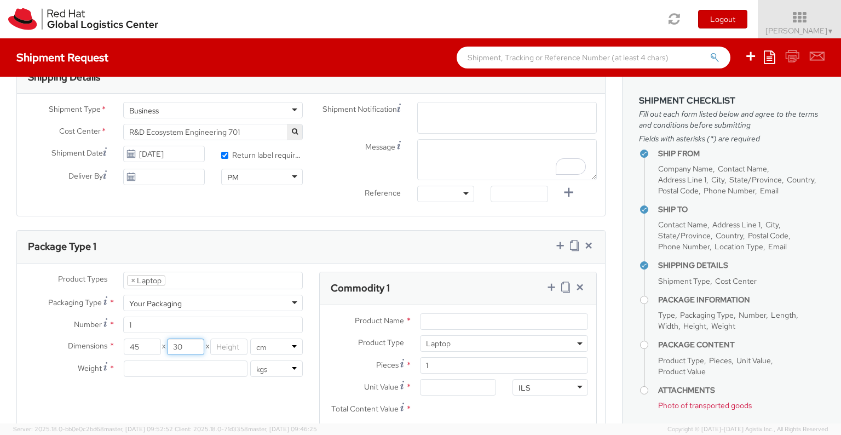
type input "30"
click at [223, 345] on input "number" at bounding box center [228, 346] width 37 height 16
type input "8"
click at [212, 367] on input "number" at bounding box center [186, 368] width 124 height 16
type input "2.5"
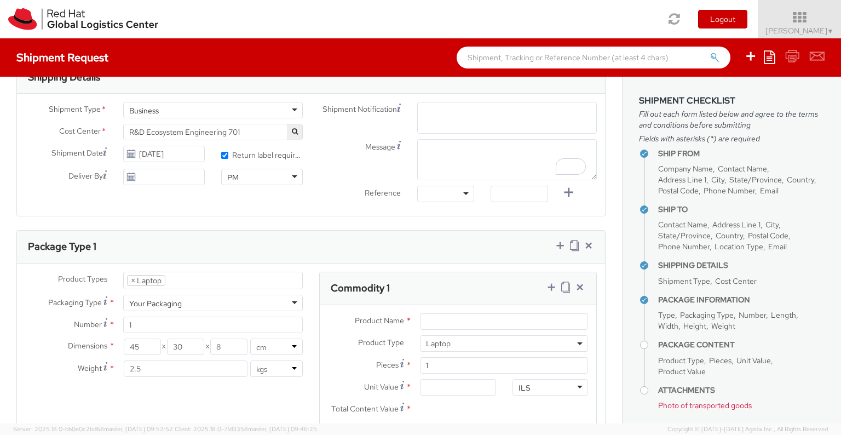
click at [275, 400] on div "Product Types * Documents Docking Station Laptop Monitor Other Hardware Server …" at bounding box center [311, 359] width 588 height 174
click at [170, 366] on input "2.5" at bounding box center [186, 368] width 124 height 16
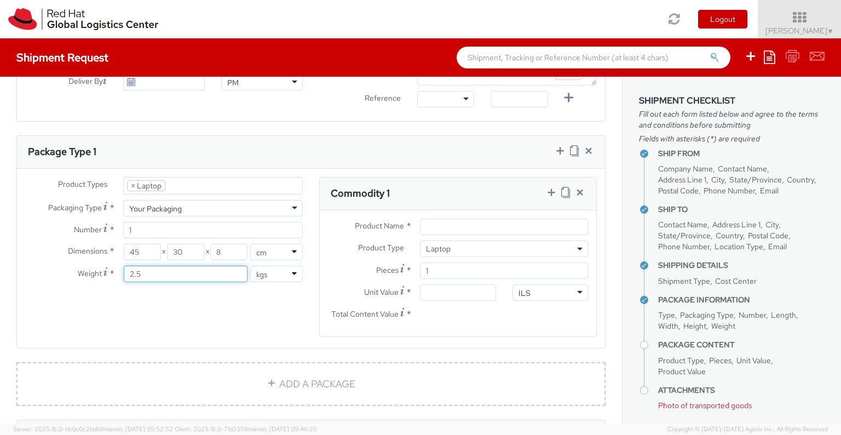
scroll to position [475, 0]
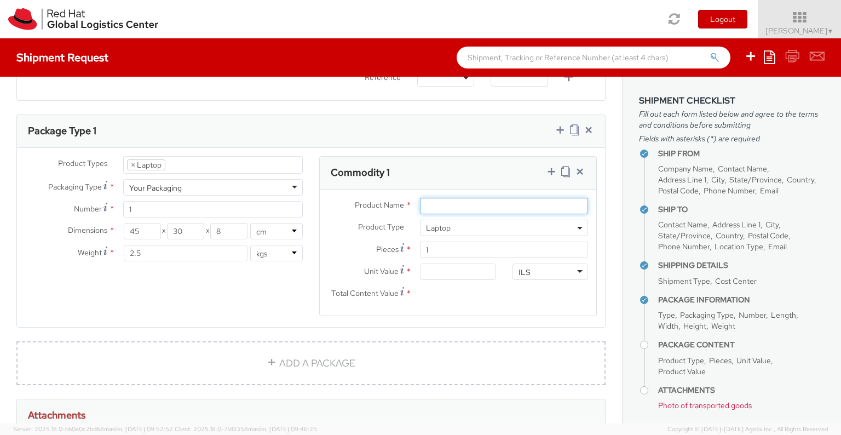
click at [441, 198] on input "Product Name *" at bounding box center [504, 206] width 168 height 16
click at [441, 204] on input "Product Name *" at bounding box center [504, 206] width 168 height 16
click at [454, 268] on input "Unit Value *" at bounding box center [458, 271] width 76 height 16
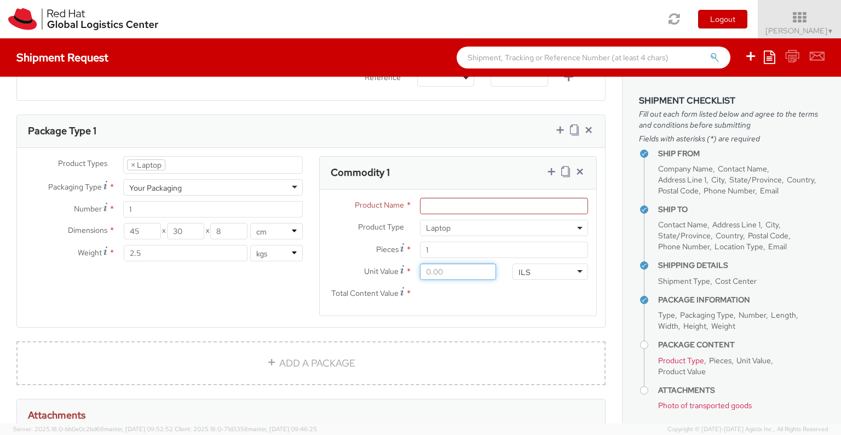
click at [464, 270] on input "Unit Value *" at bounding box center [458, 271] width 76 height 16
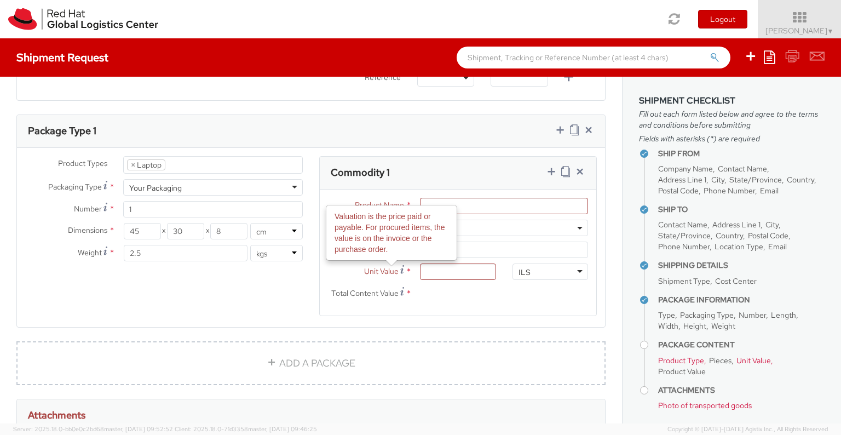
click at [436, 285] on input "Total Content Value *" at bounding box center [458, 293] width 76 height 16
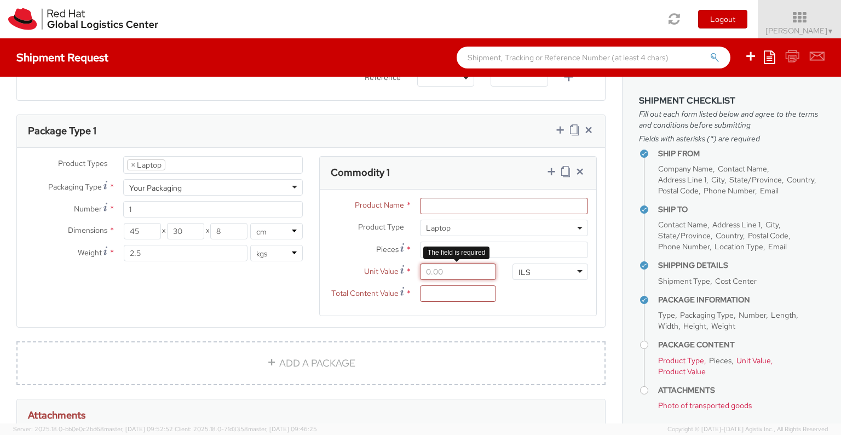
click at [439, 273] on input "Unit Value *" at bounding box center [458, 271] width 76 height 16
click at [436, 272] on input "0.00" at bounding box center [458, 271] width 76 height 16
type input "1.00"
click at [510, 313] on div "Product Name * Product Type * Documents Docking Station Laptop Monitor Other Ha…" at bounding box center [458, 252] width 276 height 126
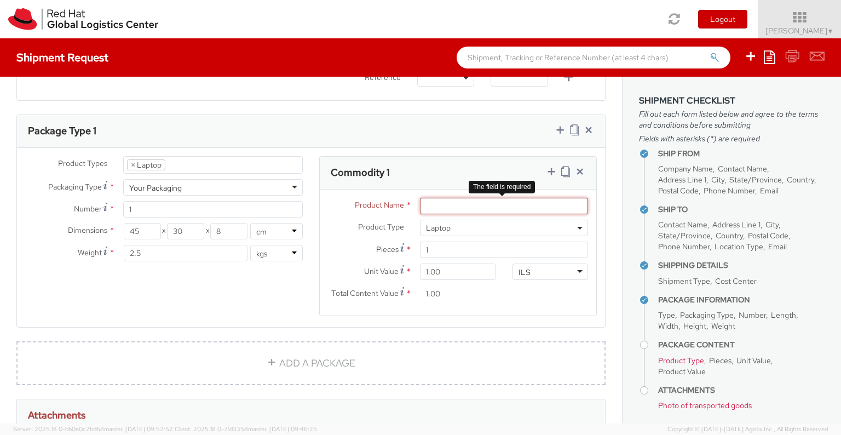
click at [428, 199] on input "Product Name *" at bounding box center [504, 206] width 168 height 16
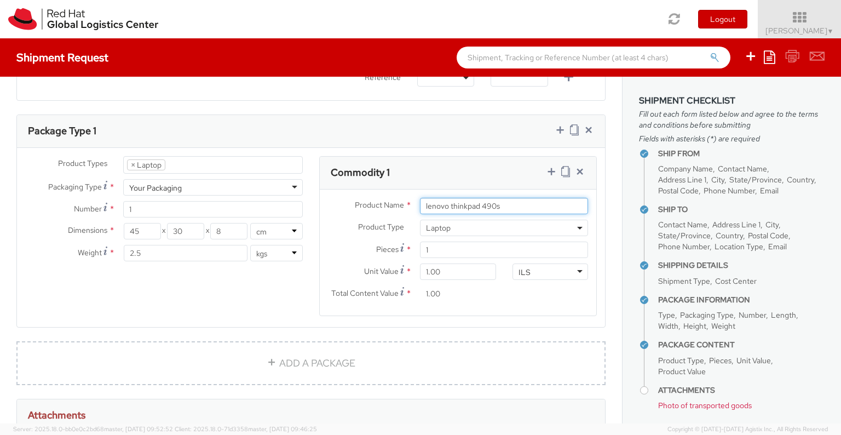
type input "lenovo thinkpad 490s"
click at [455, 164] on div "Commodity 1" at bounding box center [458, 173] width 276 height 33
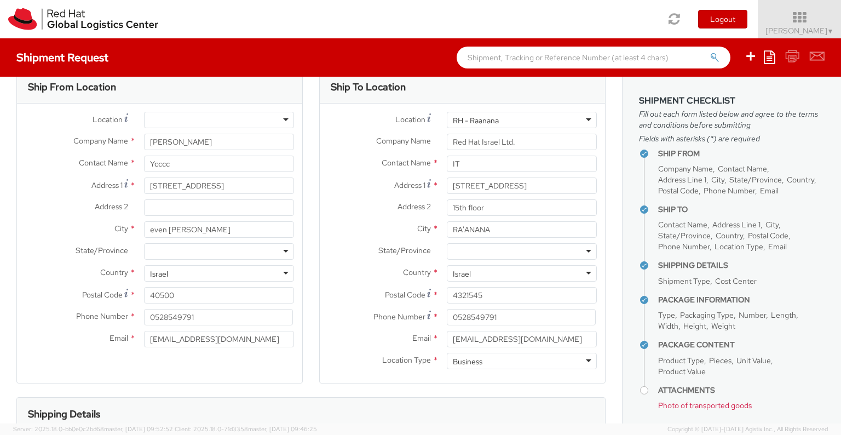
scroll to position [0, 0]
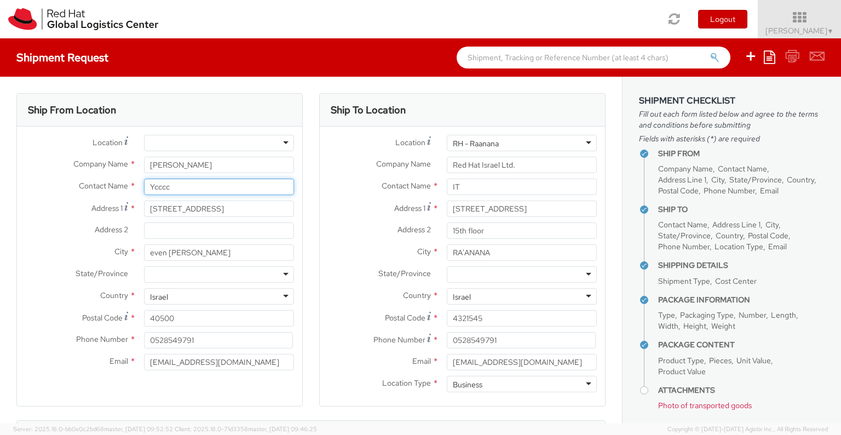
click at [203, 185] on input "Ycccc" at bounding box center [219, 186] width 150 height 16
type input "[PERSON_NAME]"
click at [355, 269] on label "State/Province *" at bounding box center [379, 273] width 119 height 14
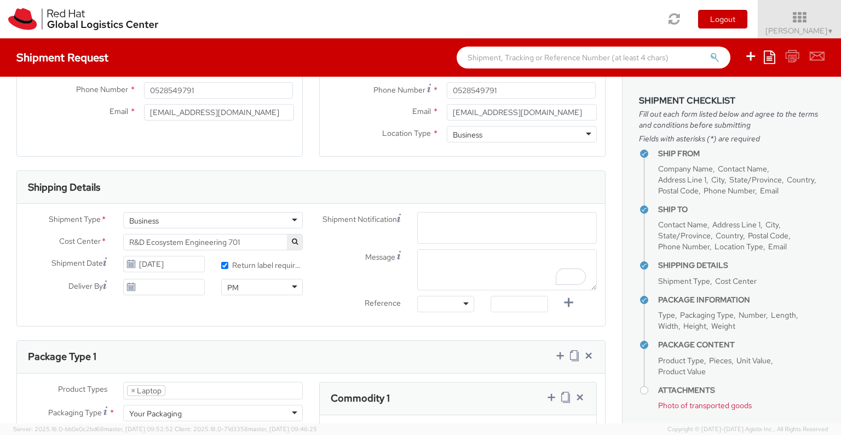
scroll to position [241, 0]
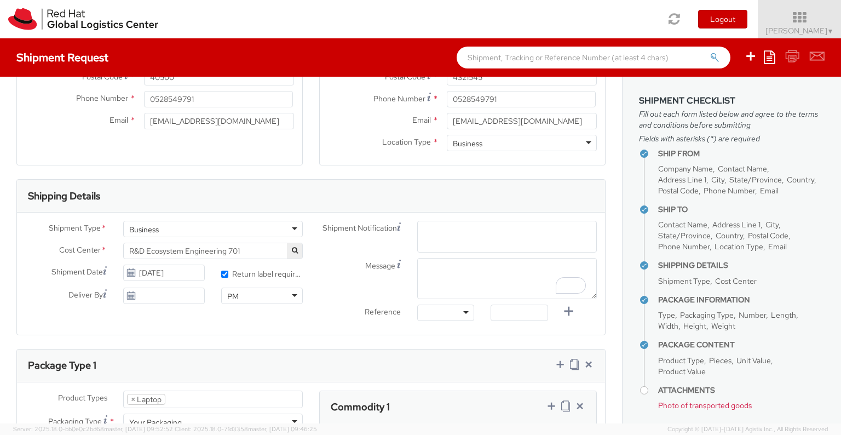
click at [424, 234] on span "Enter any additional email addresses, separated by comma, for individuals who s…" at bounding box center [507, 255] width 170 height 55
type input "pc return to IT"
click at [327, 298] on div "Message" at bounding box center [458, 281] width 294 height 47
click at [465, 237] on span "Enter any additional email addresses, separated by comma, for individuals who s…" at bounding box center [507, 255] width 170 height 55
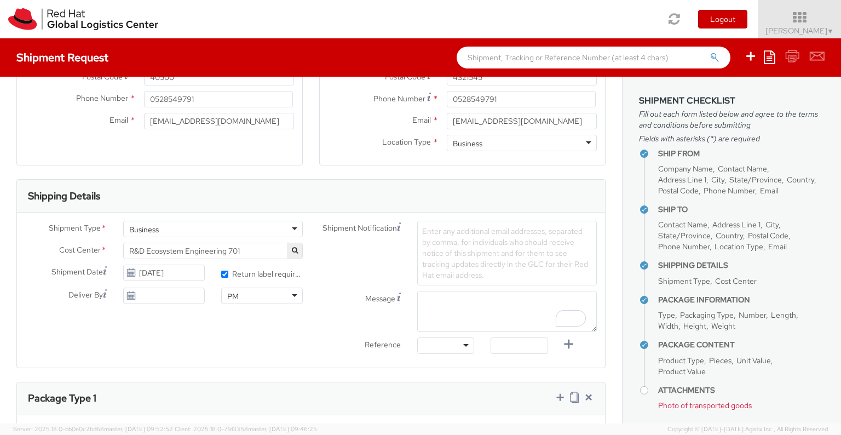
drag, startPoint x: 432, startPoint y: 241, endPoint x: 441, endPoint y: 232, distance: 13.2
click at [441, 232] on span "Enter any additional email addresses, separated by comma, for individuals who s…" at bounding box center [505, 253] width 166 height 54
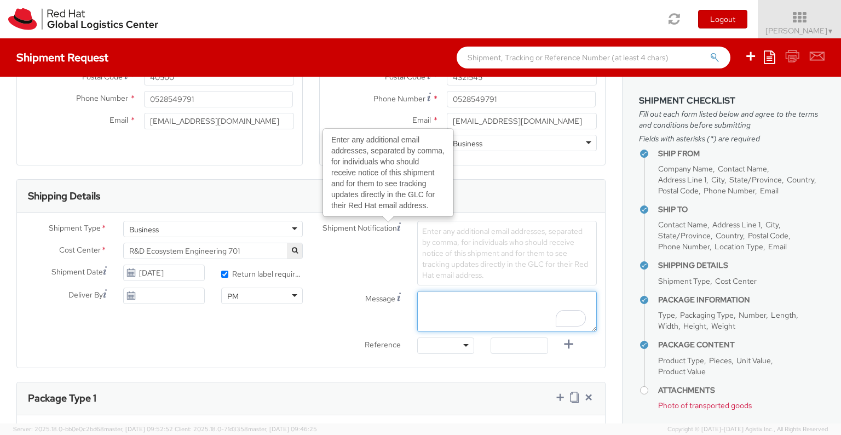
click at [428, 268] on div "Shipment Notification Enter any additional email addresses, separated by comma,…" at bounding box center [458, 290] width 294 height 139
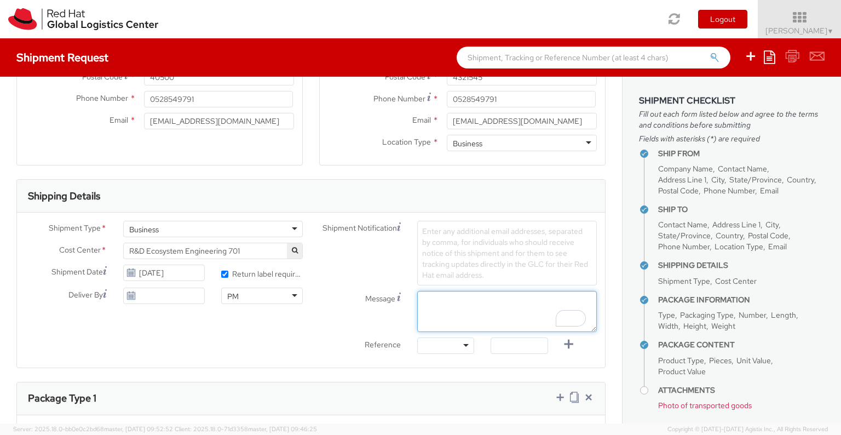
click at [437, 308] on textarea "Message" at bounding box center [507, 311] width 180 height 41
type textarea "pc return to it"
click at [330, 331] on div "Message pc return to it" at bounding box center [458, 314] width 294 height 47
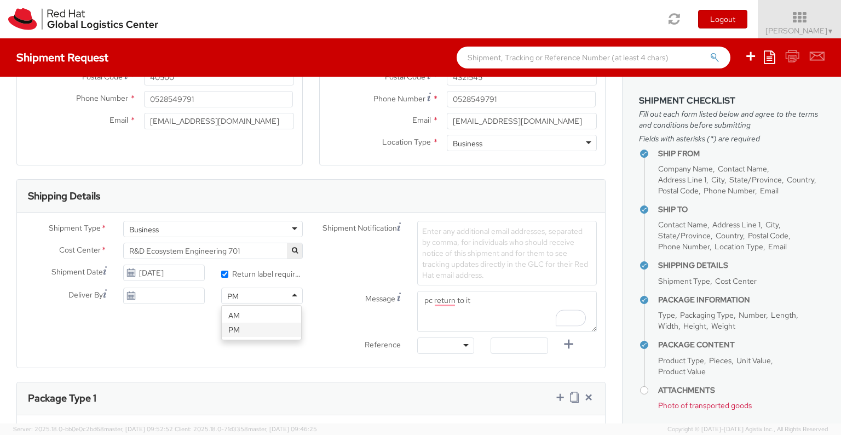
click at [279, 302] on div "PM" at bounding box center [262, 295] width 82 height 16
click at [338, 312] on div "Message pc return to it" at bounding box center [458, 311] width 294 height 41
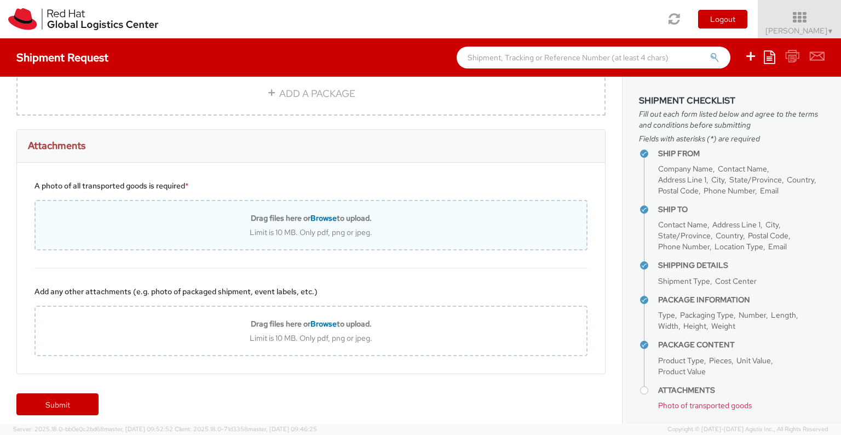
scroll to position [783, 0]
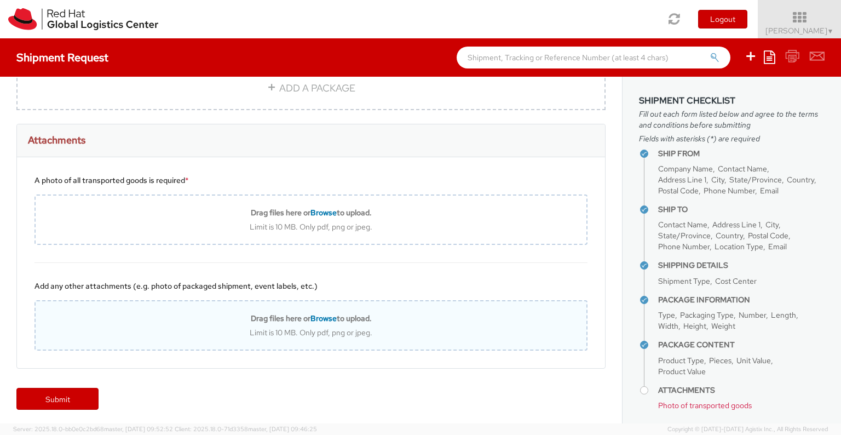
click at [318, 318] on span "Browse" at bounding box center [323, 318] width 26 height 10
type input "C:\fakepath\20250910_142848.jpg"
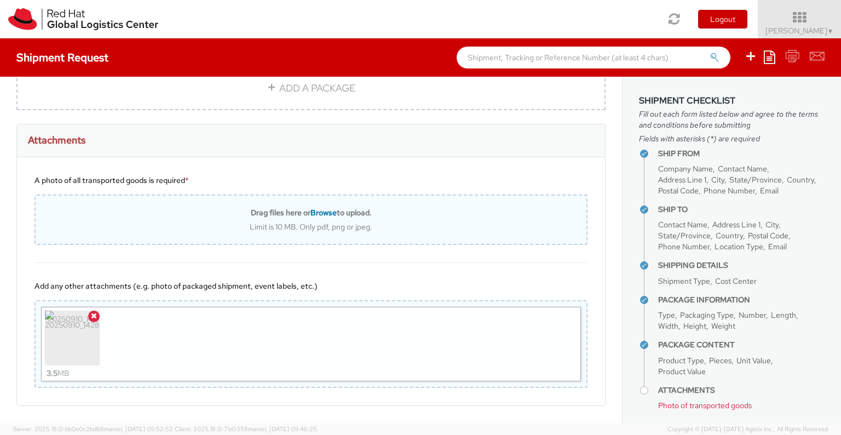
click at [324, 210] on span "Browse" at bounding box center [323, 212] width 26 height 10
type input "C:\fakepath\20250910_143303.jpg"
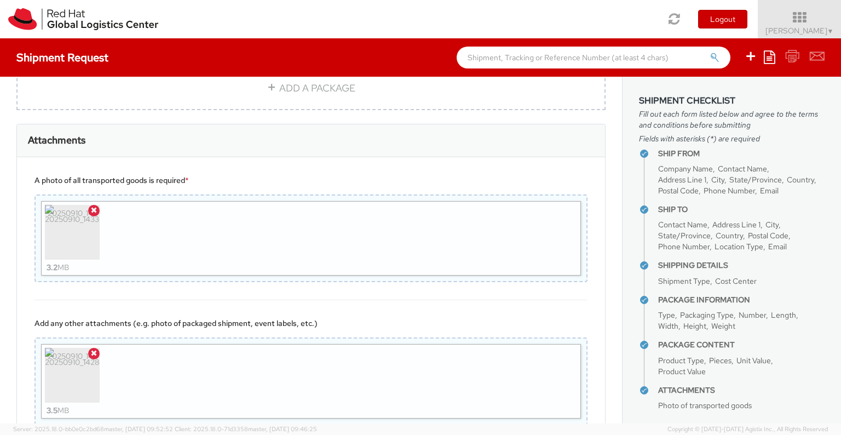
scroll to position [856, 0]
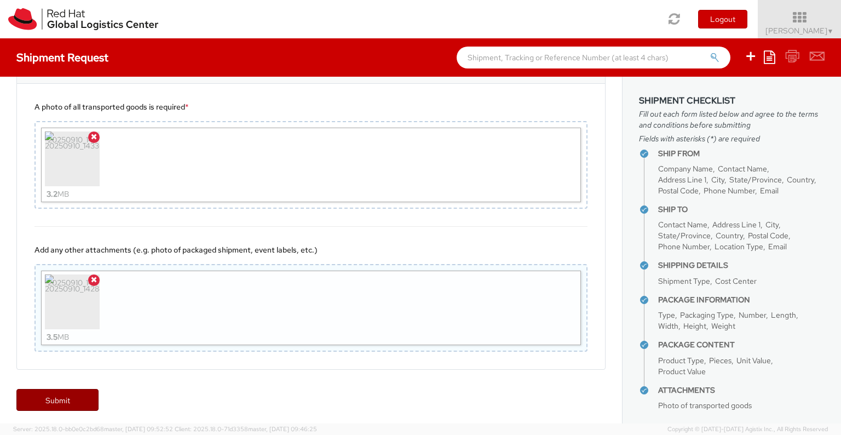
click at [80, 401] on link "Submit" at bounding box center [57, 400] width 82 height 22
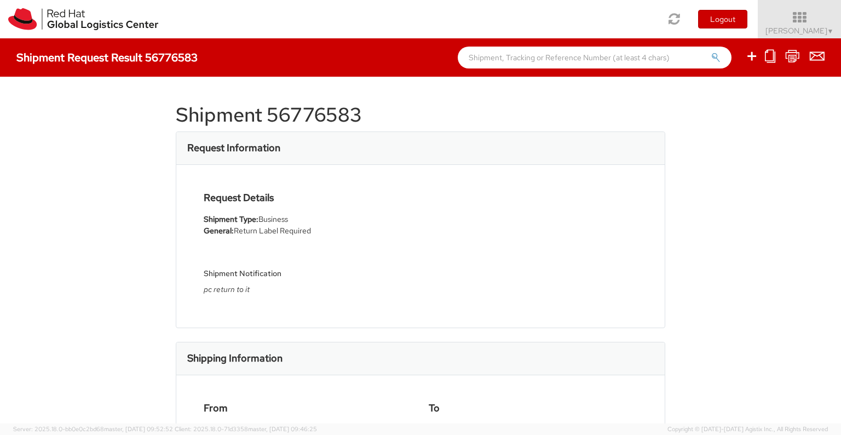
click at [298, 110] on h1 "Shipment 56776583" at bounding box center [420, 115] width 489 height 22
copy h1 "56776583"
click at [147, 200] on div "Shipment 56776583 Request Information Request Details Shipment Type: Business G…" at bounding box center [420, 250] width 841 height 347
click at [807, 25] on link "[PERSON_NAME] ▼" at bounding box center [799, 19] width 83 height 38
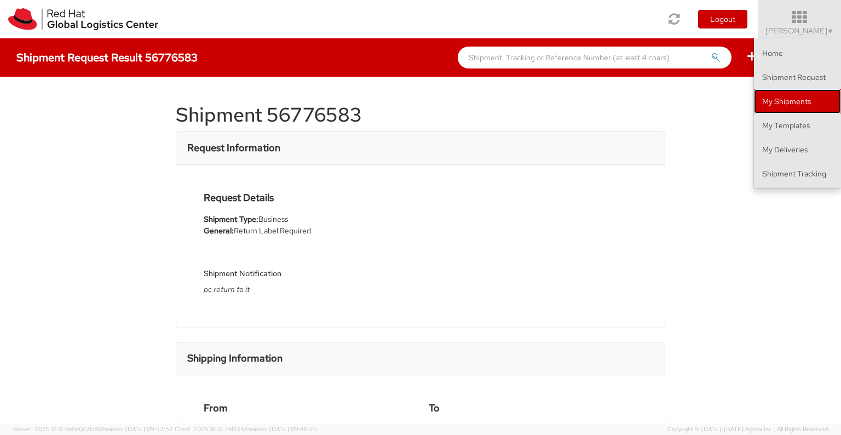
click at [789, 98] on link "My Shipments" at bounding box center [797, 101] width 87 height 24
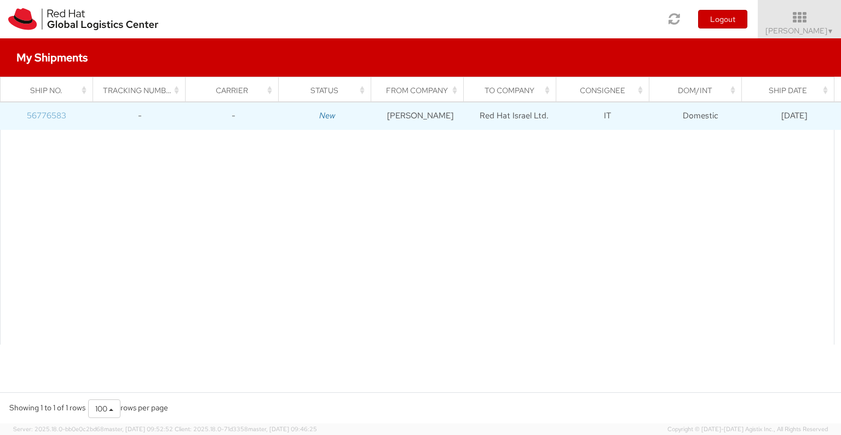
click at [52, 113] on link "56776583" at bounding box center [46, 115] width 39 height 11
